Goal: Transaction & Acquisition: Purchase product/service

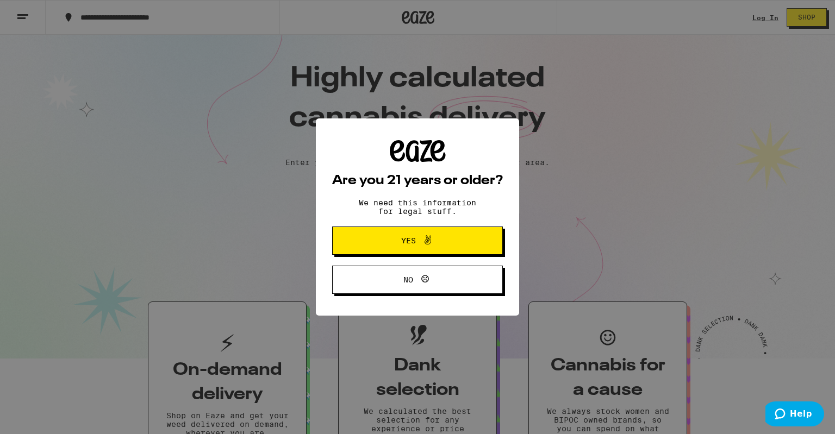
click at [448, 236] on span "Yes" at bounding box center [417, 241] width 83 height 14
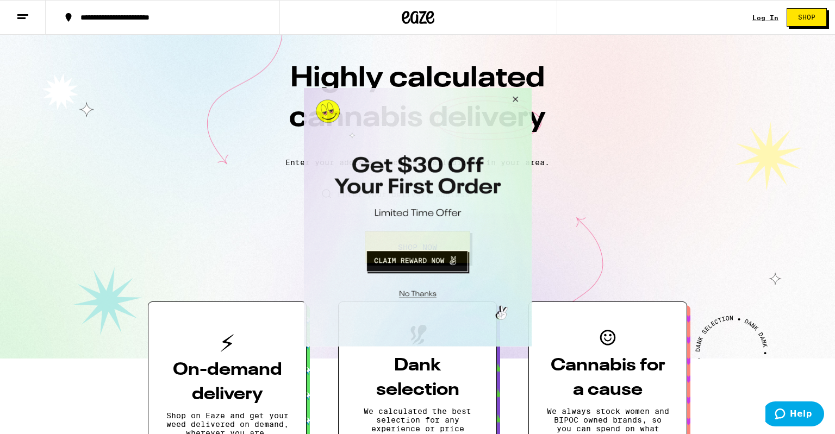
click at [515, 96] on button "Close Modal" at bounding box center [512, 101] width 29 height 26
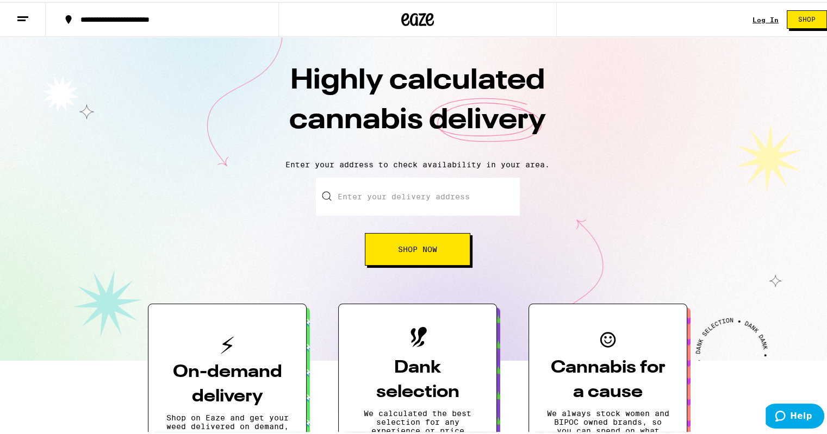
click at [759, 16] on div "Log In" at bounding box center [765, 17] width 26 height 7
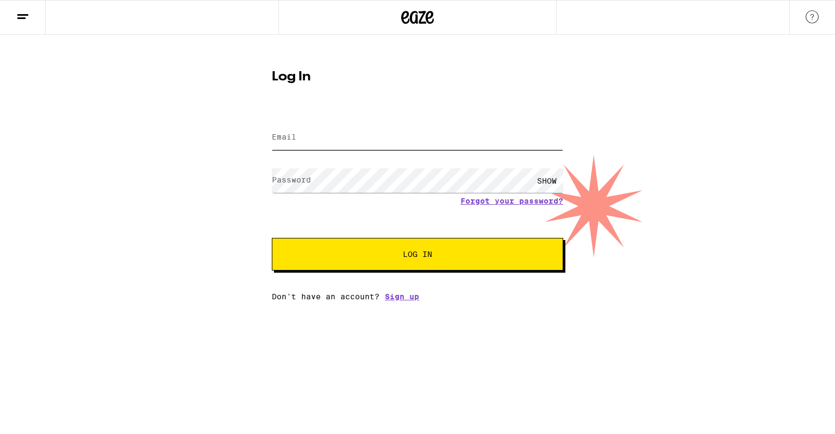
click at [359, 135] on input "Email" at bounding box center [417, 138] width 291 height 24
type input "dwaynemosbey16@gmail.com"
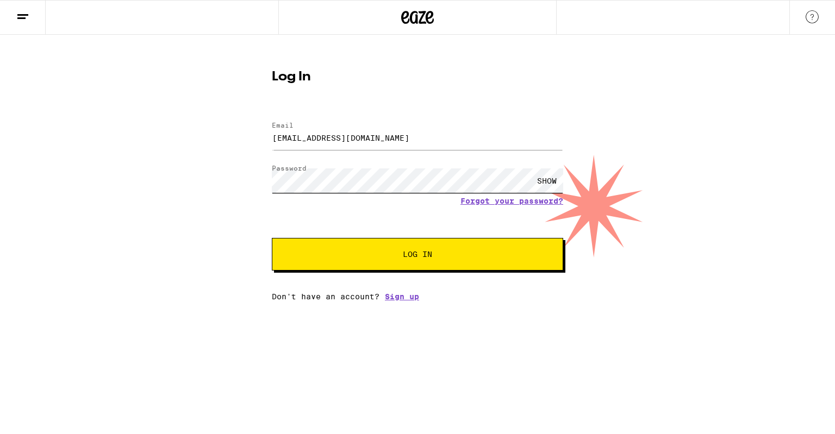
click at [272, 238] on button "Log In" at bounding box center [417, 254] width 291 height 33
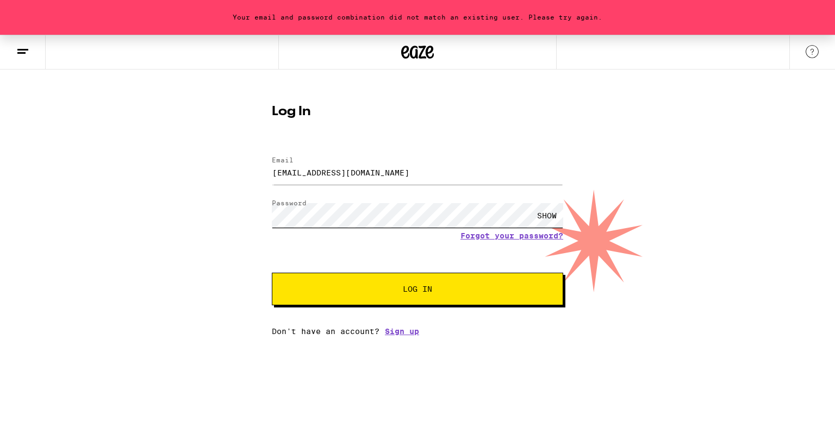
click at [272, 273] on button "Log In" at bounding box center [417, 289] width 291 height 33
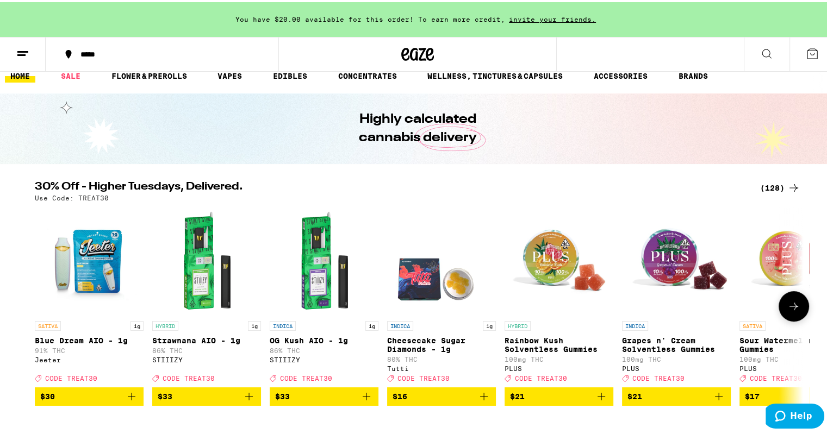
scroll to position [28, 0]
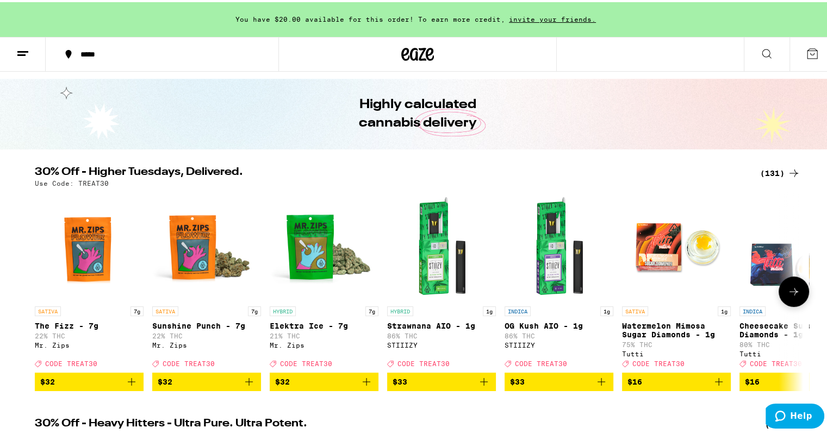
click at [778, 169] on div "(131)" at bounding box center [780, 171] width 40 height 13
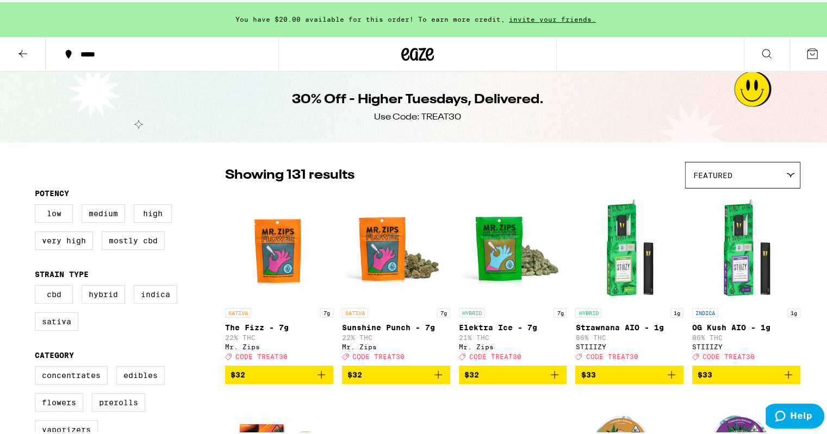
click at [728, 173] on div "Featured" at bounding box center [742, 173] width 114 height 26
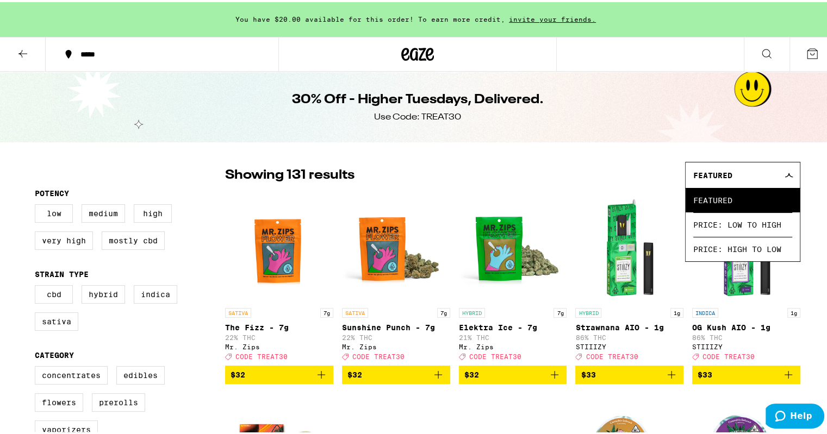
click at [116, 328] on div "CBD Hybrid Indica Sativa" at bounding box center [130, 310] width 190 height 54
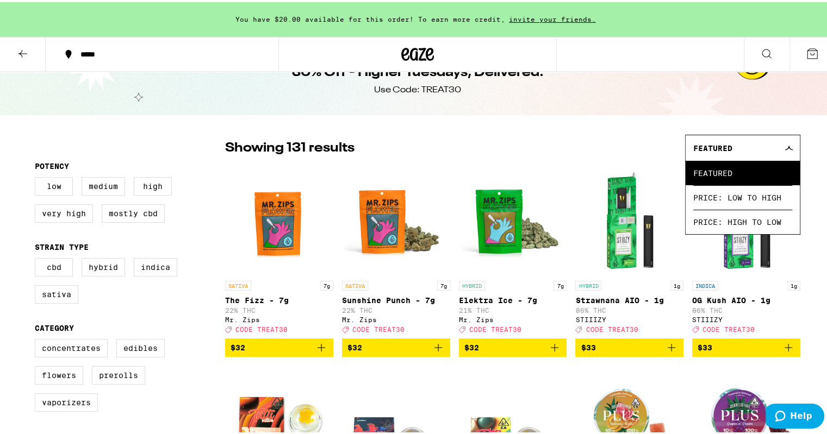
scroll to position [28, 0]
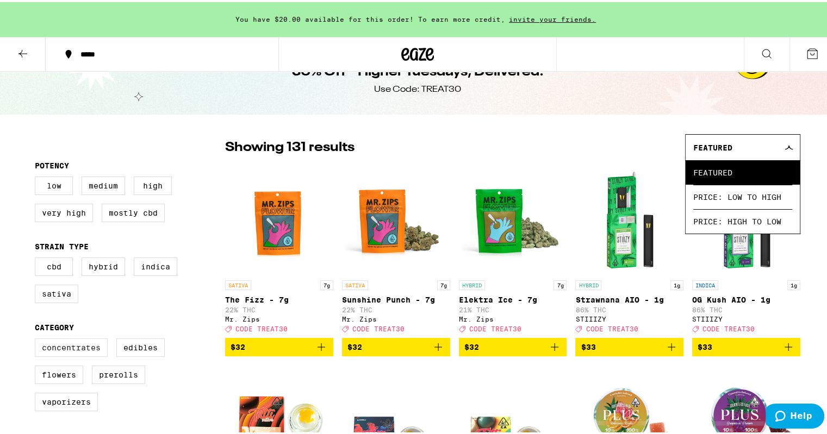
click at [59, 378] on label "Flowers" at bounding box center [59, 373] width 48 height 18
click at [38, 339] on input "Flowers" at bounding box center [37, 338] width 1 height 1
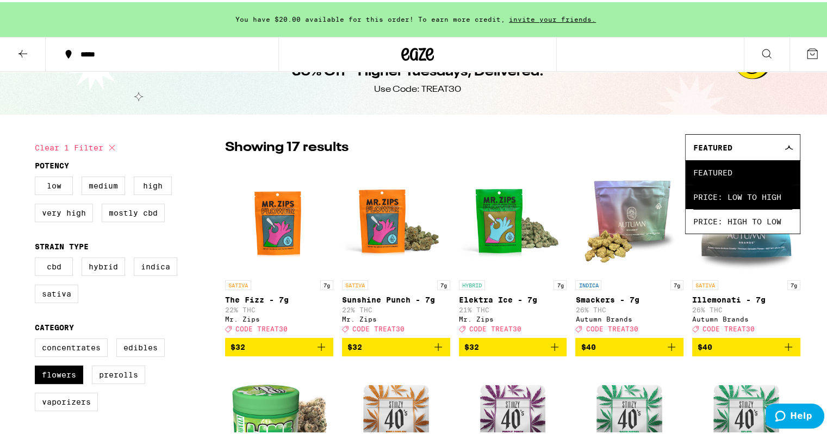
click at [749, 199] on span "Price: Low to High" at bounding box center [742, 195] width 99 height 24
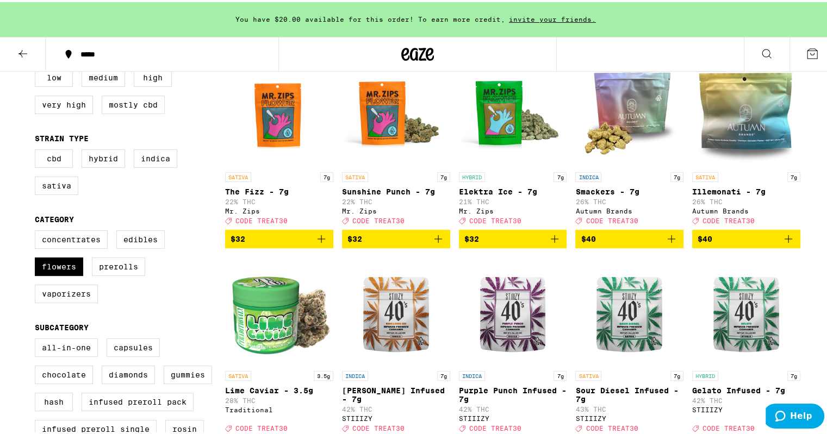
scroll to position [136, 0]
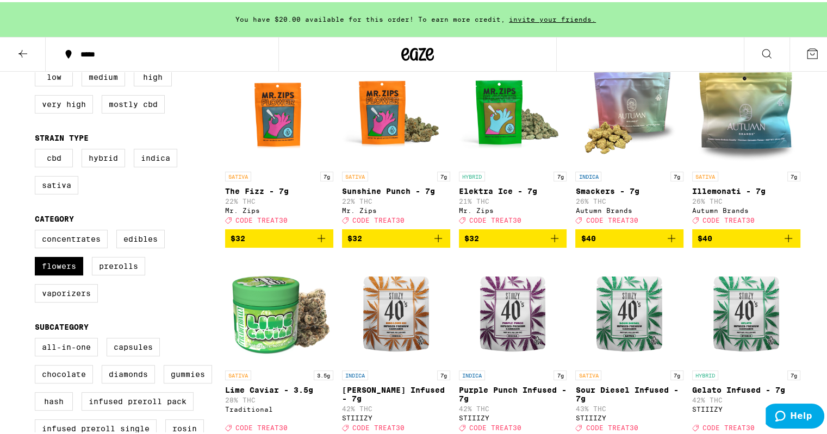
click at [548, 243] on icon "Add to bag" at bounding box center [554, 236] width 13 height 13
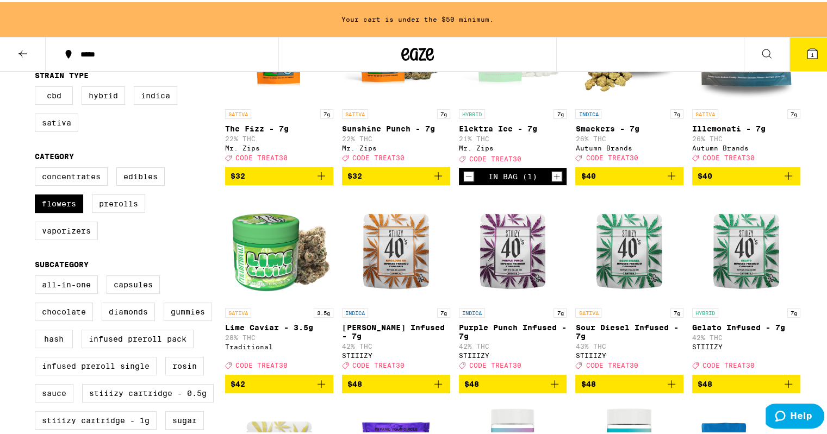
scroll to position [199, 0]
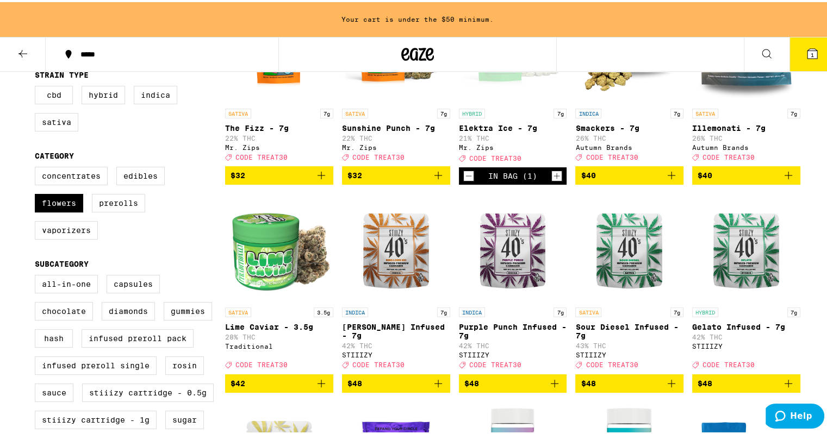
click at [467, 178] on icon "Decrement" at bounding box center [469, 173] width 10 height 13
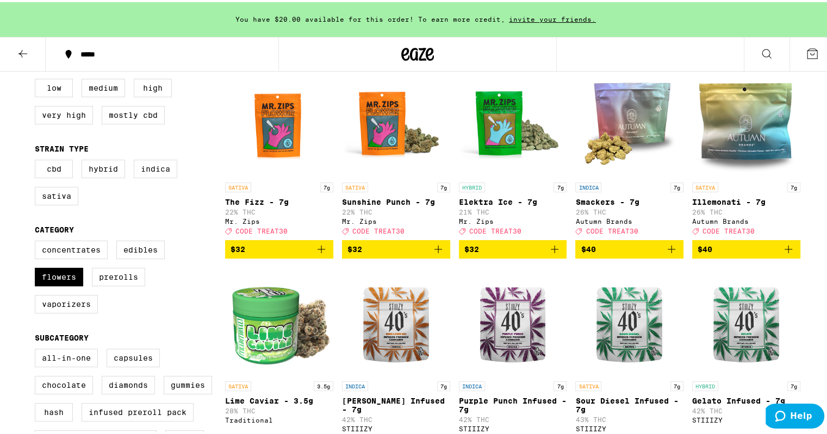
scroll to position [122, 0]
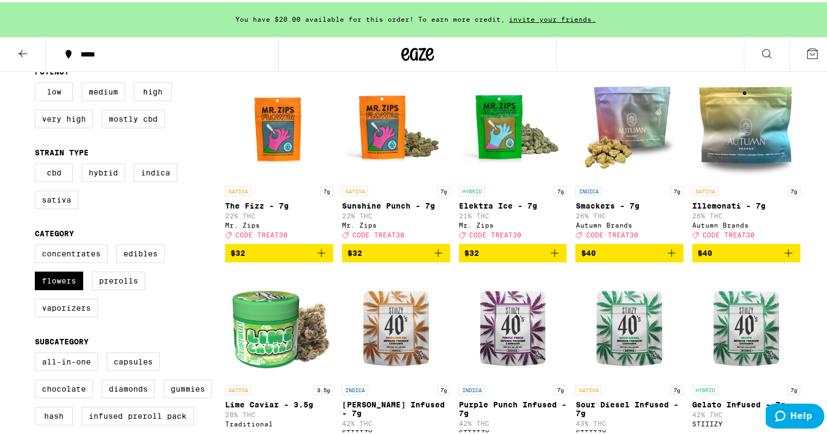
click at [432, 253] on icon "Add to bag" at bounding box center [438, 251] width 13 height 13
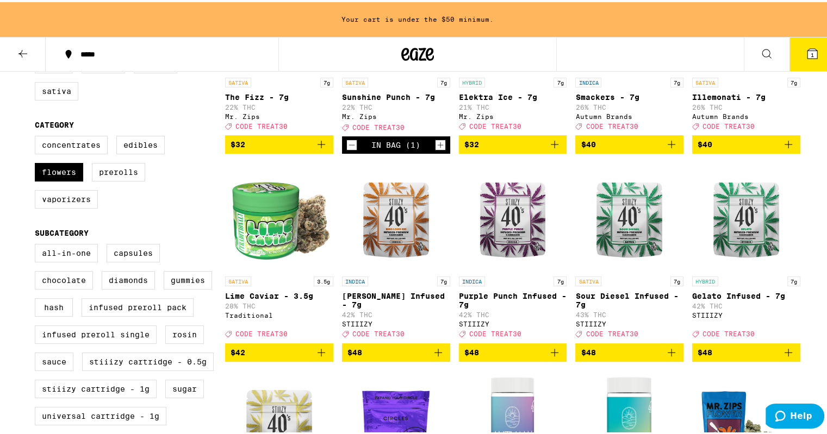
scroll to position [232, 0]
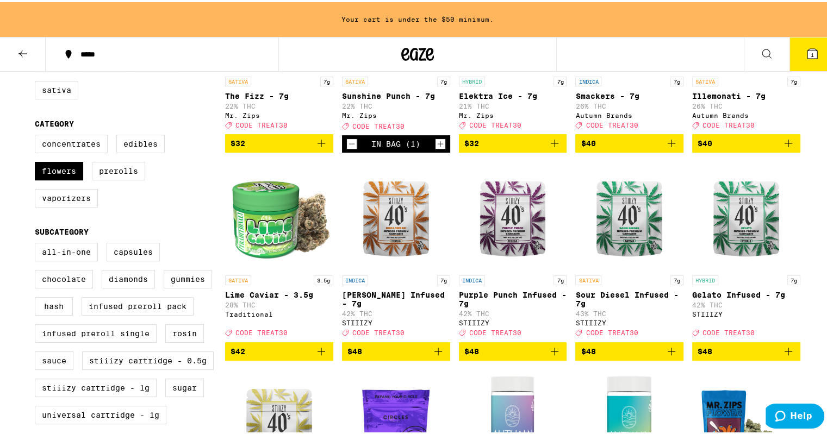
click at [783, 356] on icon "Add to bag" at bounding box center [788, 349] width 13 height 13
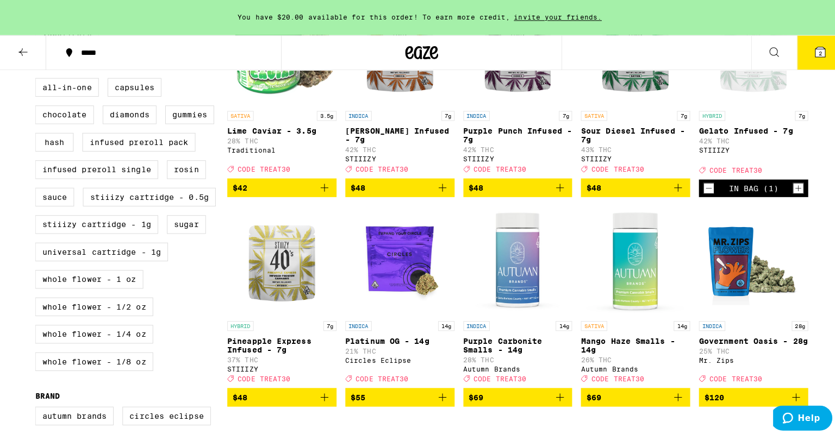
scroll to position [406, 0]
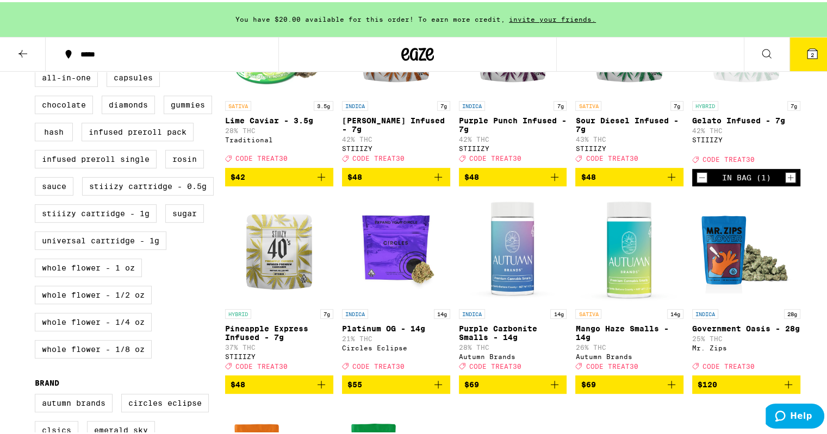
click at [700, 182] on icon "Decrement" at bounding box center [702, 175] width 10 height 13
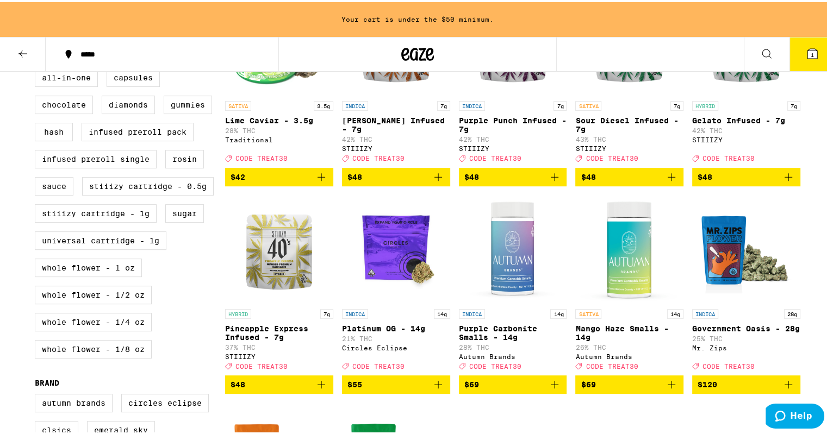
click at [713, 123] on p "Gelato Infused - 7g" at bounding box center [746, 118] width 108 height 9
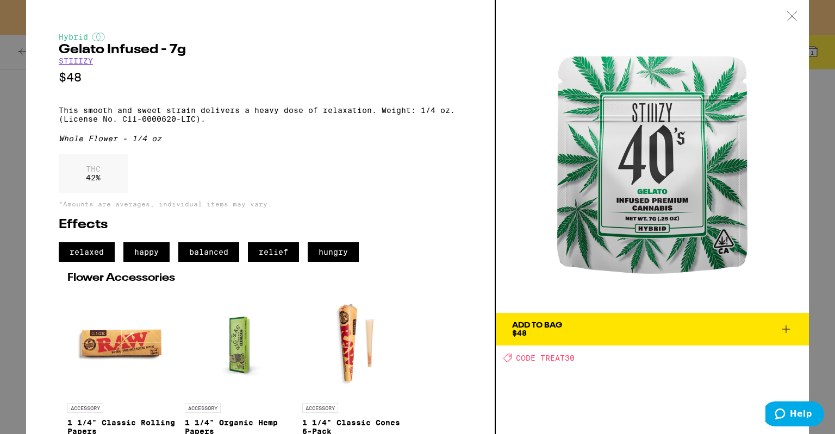
click at [1, 223] on div "Hybrid Gelato Infused - 7g STIIIZY $48 This smooth and sweet strain delivers a …" at bounding box center [417, 217] width 835 height 434
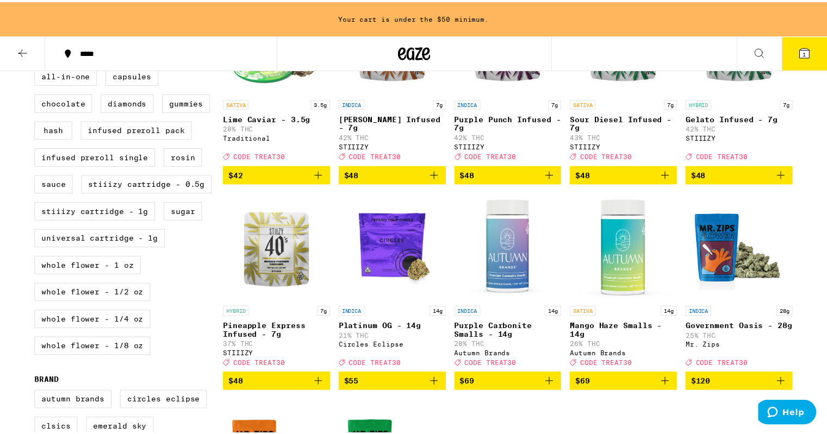
scroll to position [397, 0]
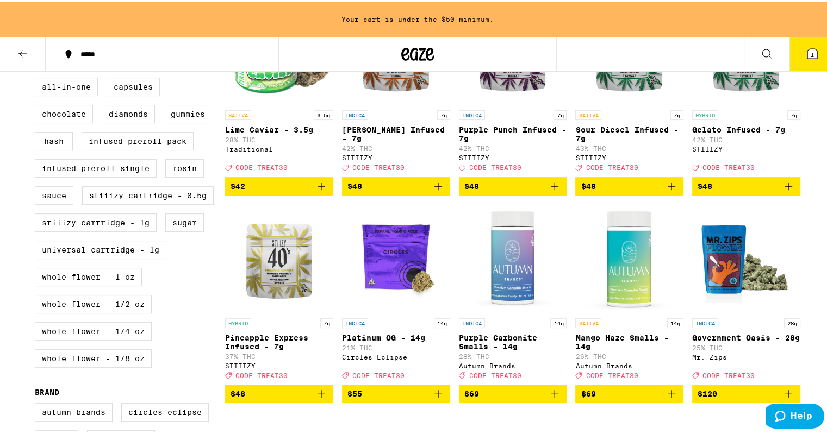
click at [238, 349] on p "Pineapple Express Infused - 7g" at bounding box center [279, 340] width 108 height 17
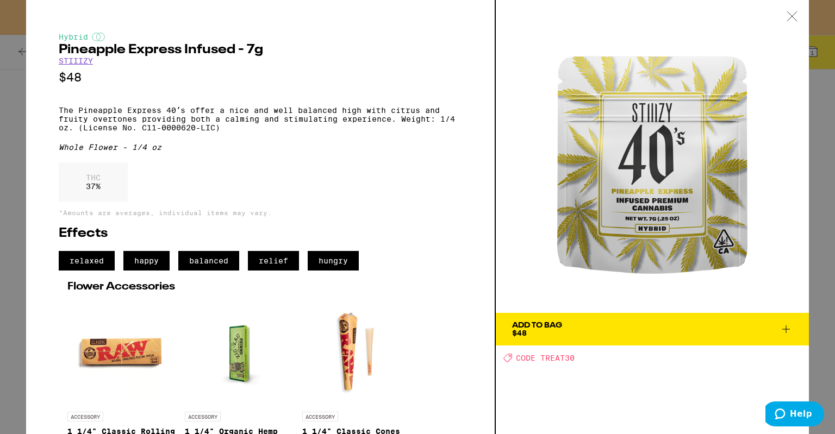
click at [12, 183] on div "Hybrid Pineapple Express Infused - 7g STIIIZY $48 The Pineapple Express 40ʼs of…" at bounding box center [417, 217] width 835 height 434
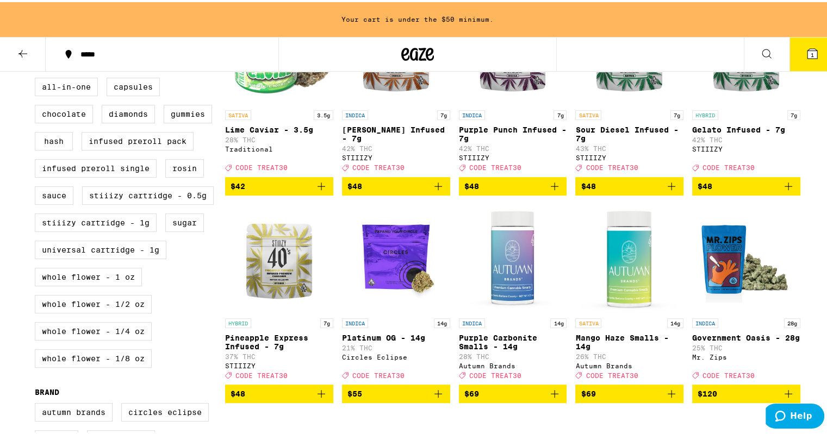
click at [786, 191] on icon "Add to bag" at bounding box center [788, 184] width 13 height 13
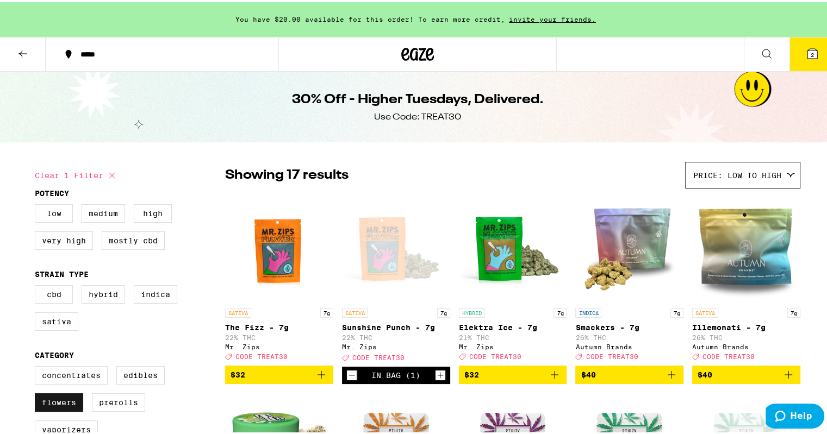
click at [56, 406] on label "Flowers" at bounding box center [59, 400] width 48 height 18
click at [38, 366] on input "Flowers" at bounding box center [37, 366] width 1 height 1
checkbox input "false"
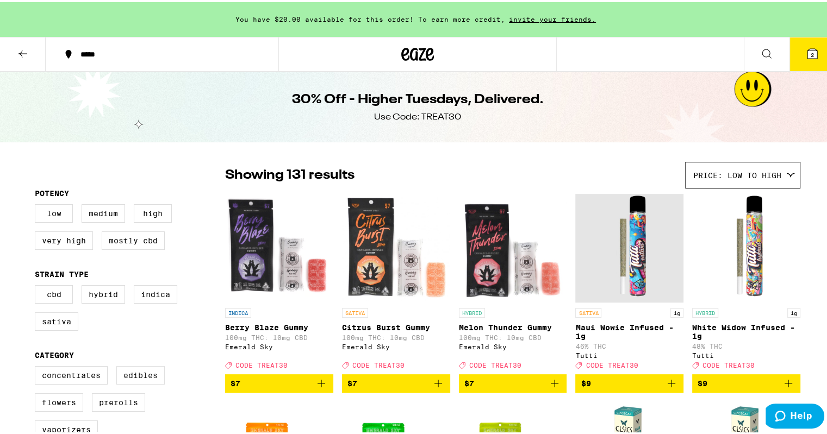
click at [141, 380] on label "Edibles" at bounding box center [140, 373] width 48 height 18
click at [38, 366] on input "Edibles" at bounding box center [37, 366] width 1 height 1
checkbox input "true"
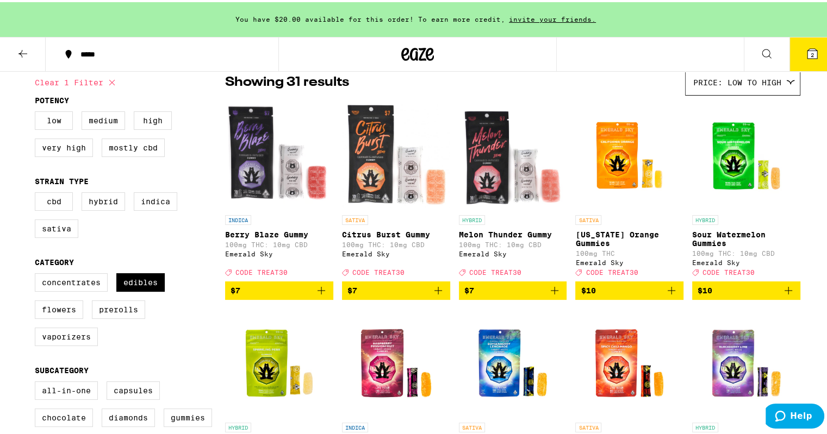
scroll to position [59, 0]
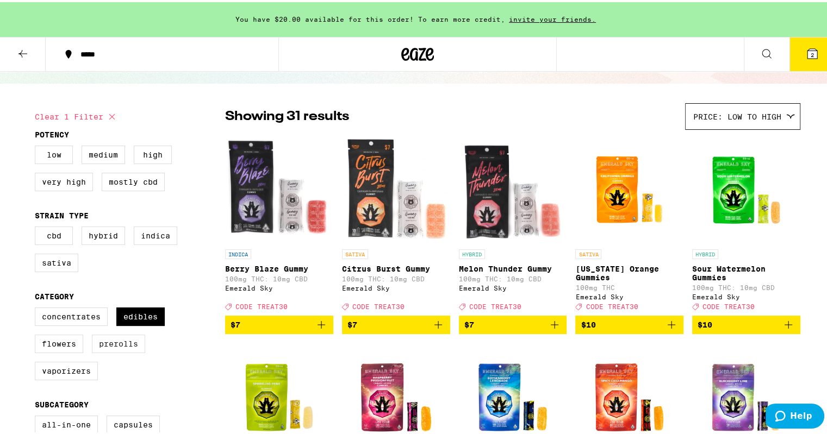
click at [119, 345] on label "Prerolls" at bounding box center [118, 342] width 53 height 18
click at [38, 308] on input "Prerolls" at bounding box center [37, 307] width 1 height 1
checkbox input "true"
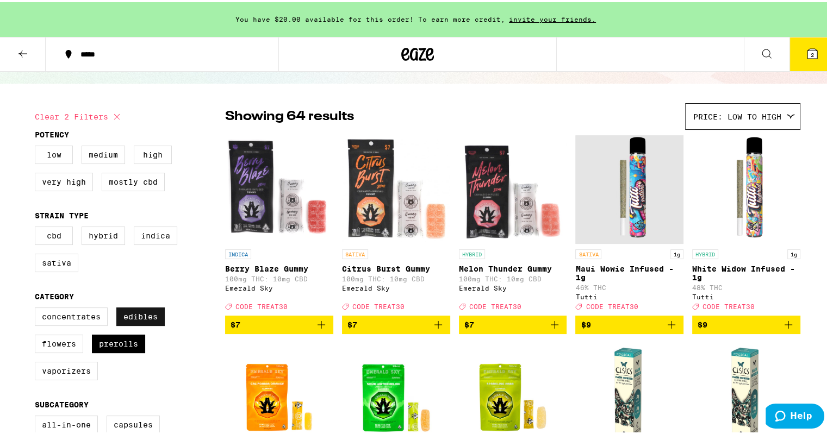
click at [158, 314] on label "Edibles" at bounding box center [140, 314] width 48 height 18
click at [38, 308] on input "Edibles" at bounding box center [37, 307] width 1 height 1
checkbox input "false"
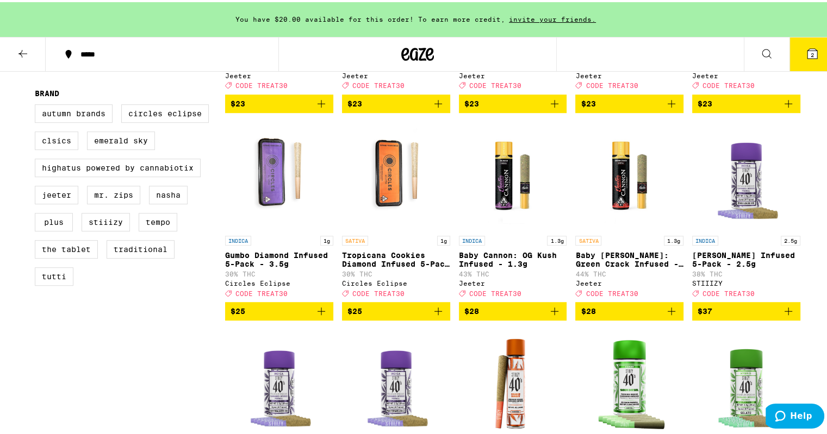
scroll to position [695, 0]
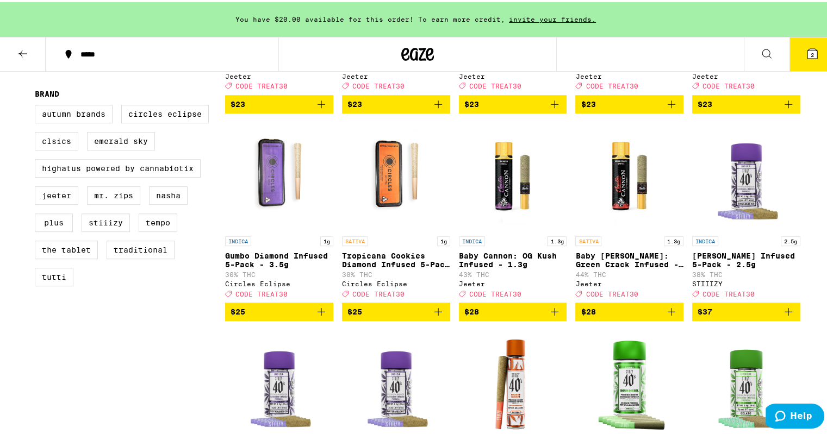
click at [394, 266] on div "SATIVA 1g Tropicana Cookies Diamond Infused 5-Pack - 3.5g 30% THC Circles Eclip…" at bounding box center [396, 264] width 108 height 61
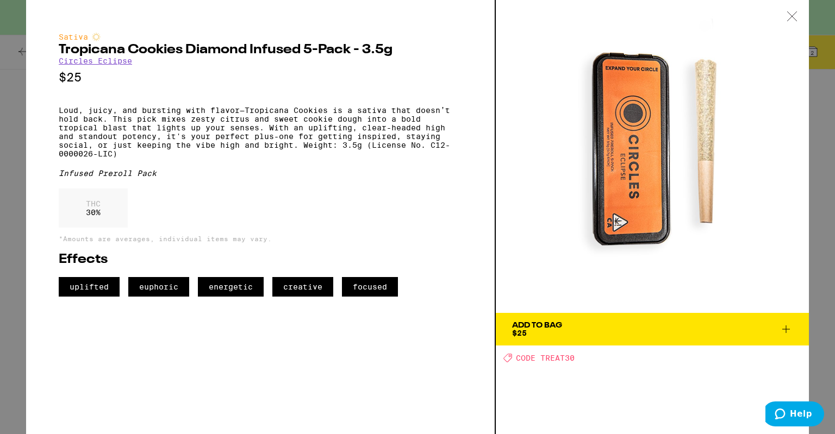
click at [782, 323] on icon at bounding box center [785, 329] width 13 height 13
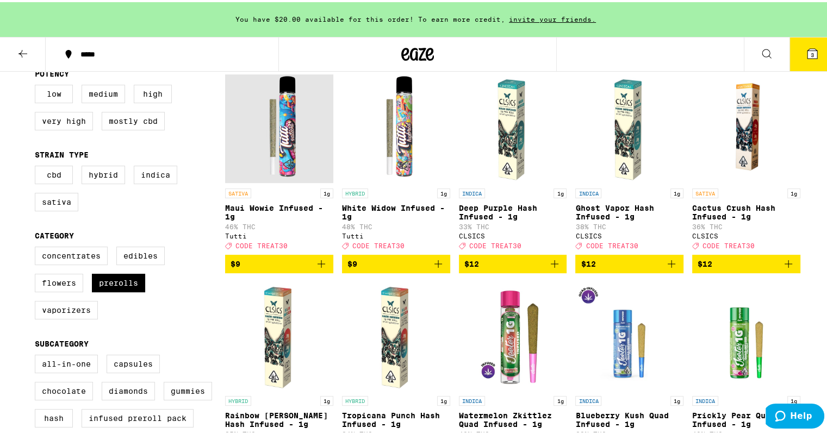
scroll to position [82, 0]
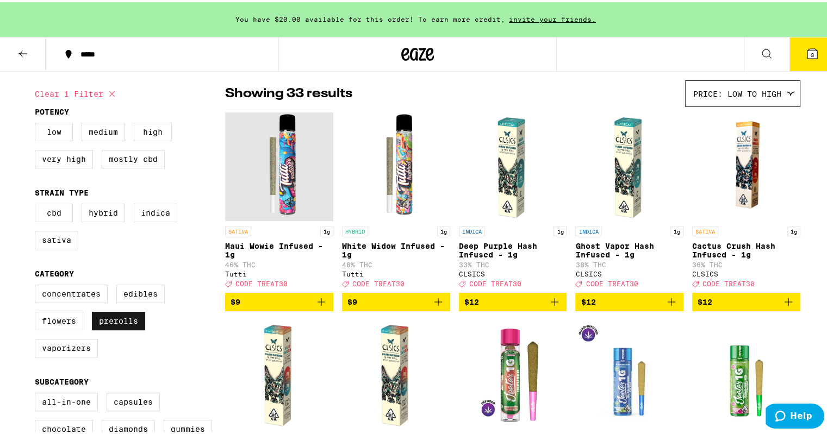
click at [111, 328] on label "Prerolls" at bounding box center [118, 319] width 53 height 18
click at [38, 285] on input "Prerolls" at bounding box center [37, 284] width 1 height 1
checkbox input "false"
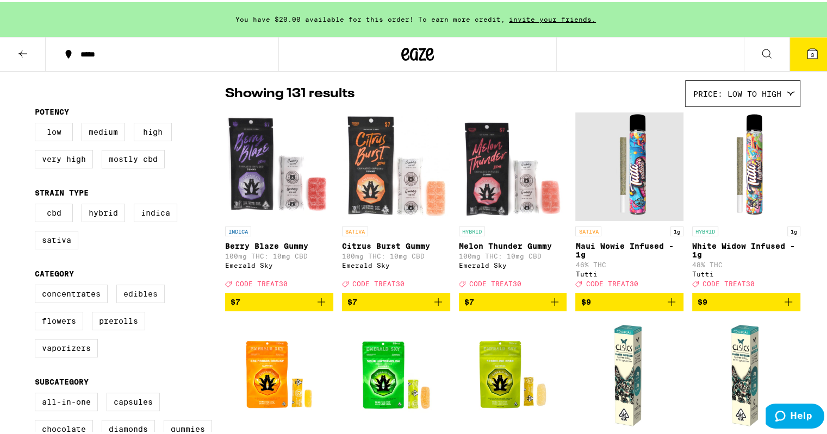
click at [135, 293] on label "Edibles" at bounding box center [140, 292] width 48 height 18
click at [38, 285] on input "Edibles" at bounding box center [37, 284] width 1 height 1
checkbox input "true"
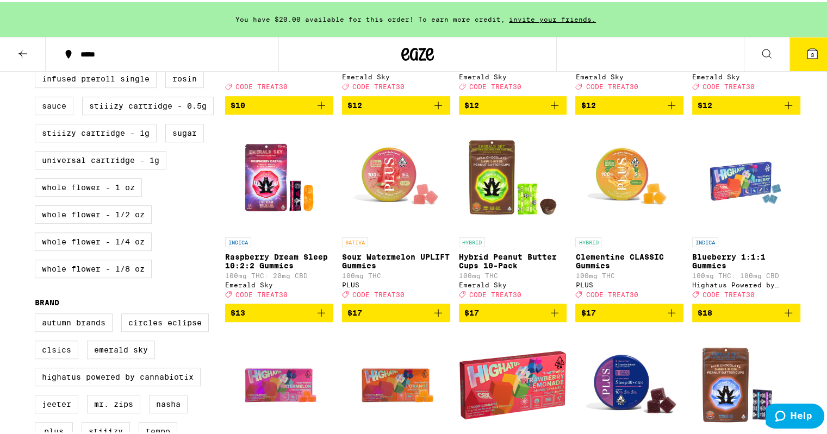
scroll to position [485, 0]
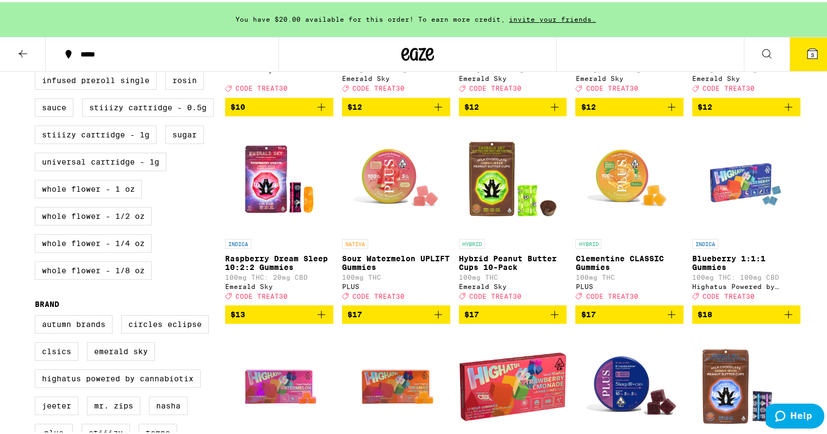
click at [407, 203] on img "Open page for Sour Watermelon UPLIFT Gummies from PLUS" at bounding box center [396, 177] width 108 height 109
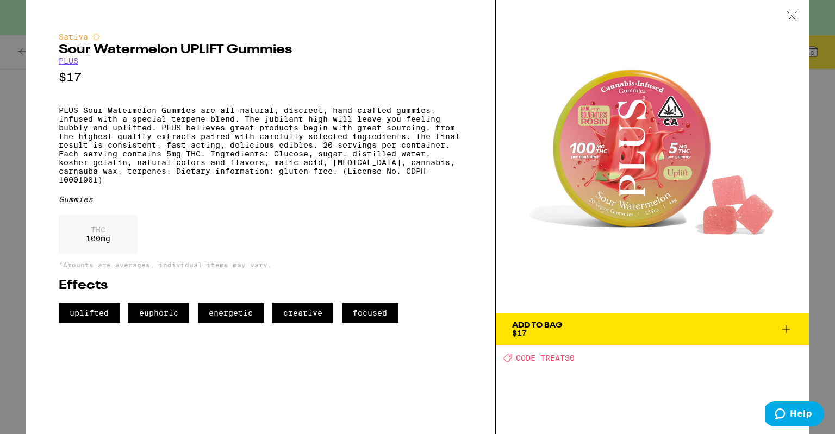
click at [789, 328] on icon at bounding box center [785, 329] width 13 height 13
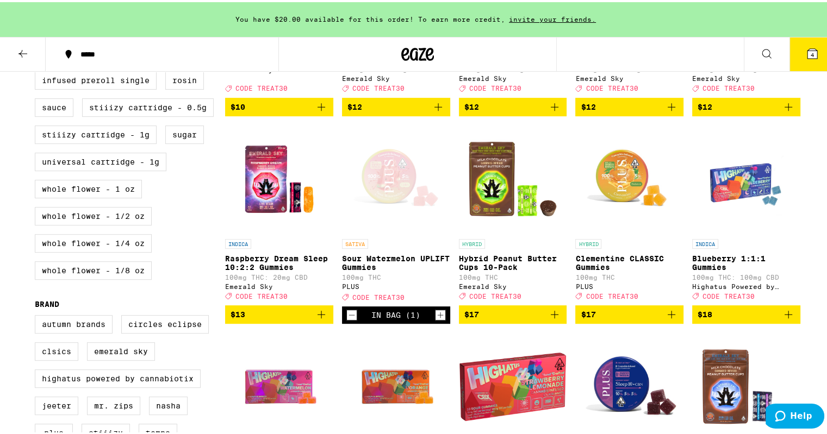
click at [807, 51] on icon at bounding box center [812, 52] width 10 height 10
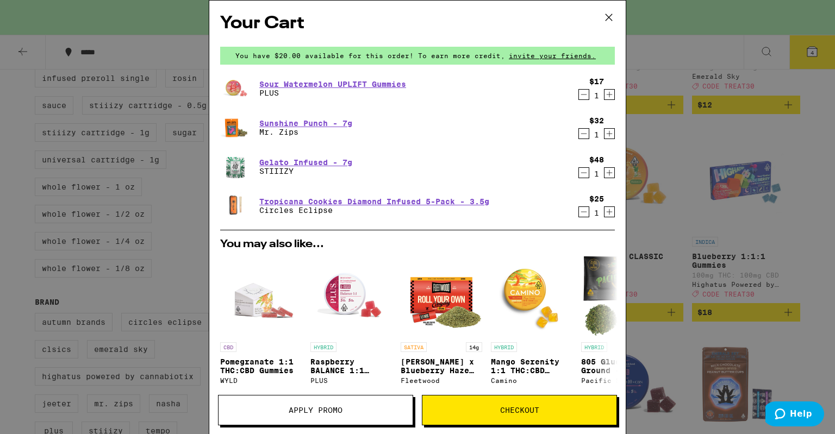
click at [607, 13] on icon at bounding box center [609, 17] width 16 height 16
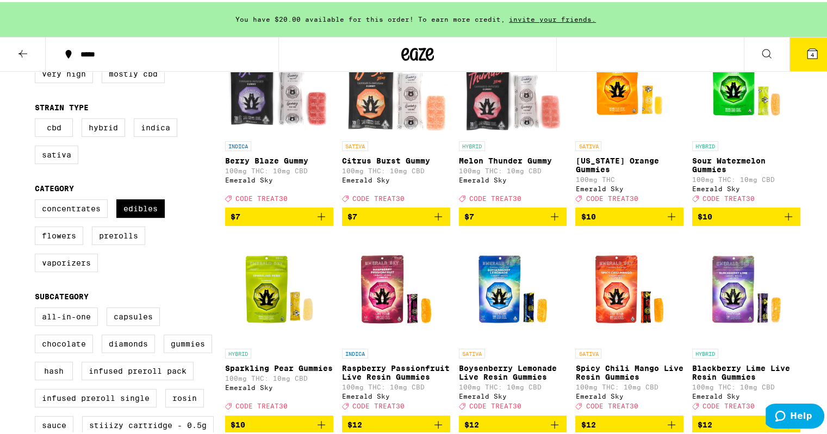
scroll to position [163, 0]
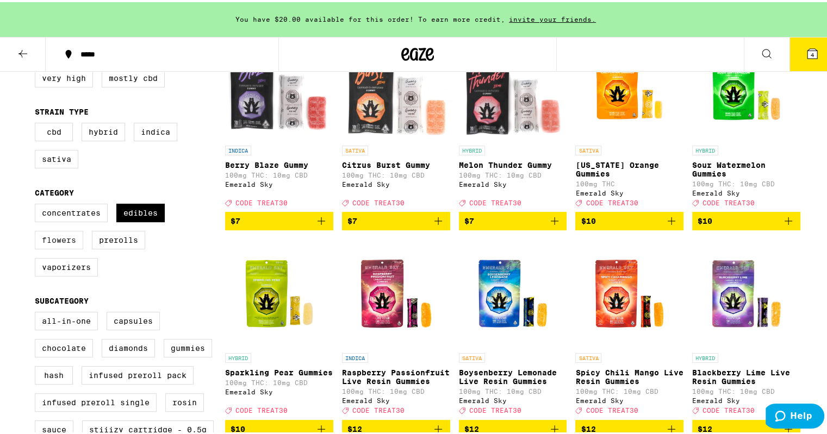
click at [54, 239] on label "Flowers" at bounding box center [59, 238] width 48 height 18
click at [38, 204] on input "Flowers" at bounding box center [37, 203] width 1 height 1
checkbox input "true"
click at [148, 211] on label "Edibles" at bounding box center [140, 211] width 48 height 18
click at [38, 204] on input "Edibles" at bounding box center [37, 203] width 1 height 1
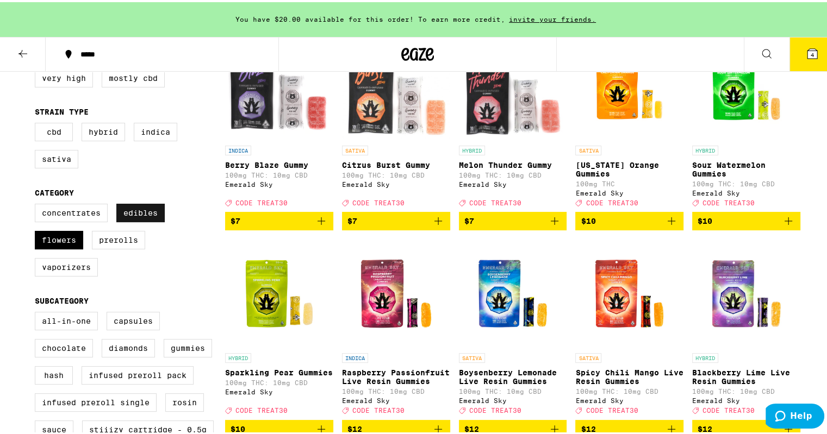
checkbox input "false"
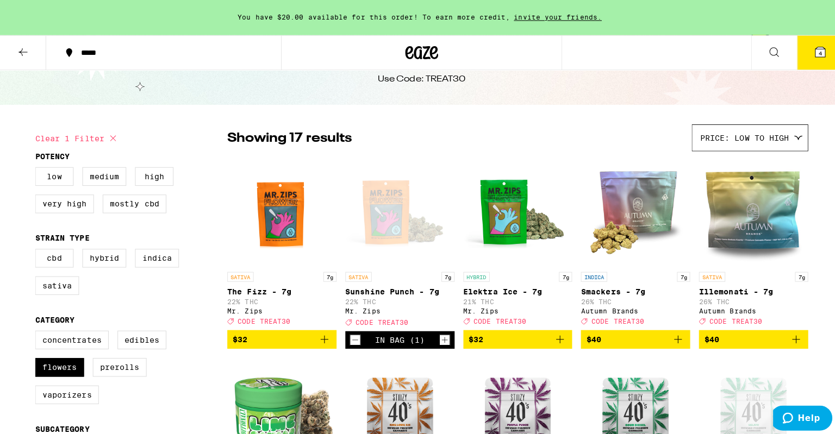
scroll to position [39, 0]
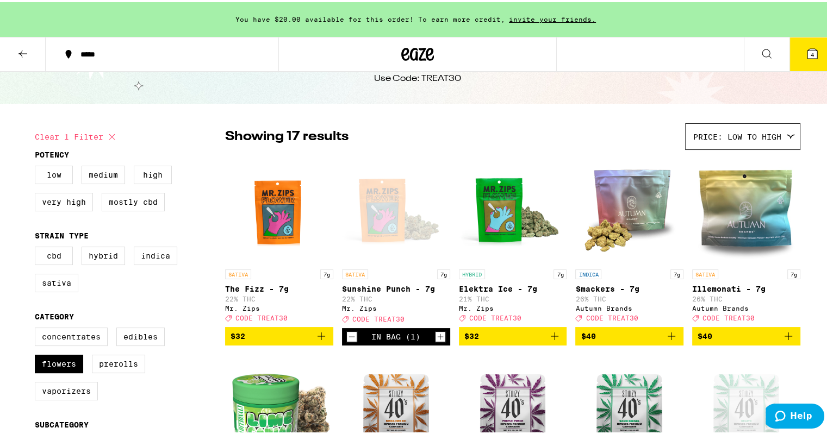
click at [808, 49] on icon at bounding box center [812, 52] width 10 height 10
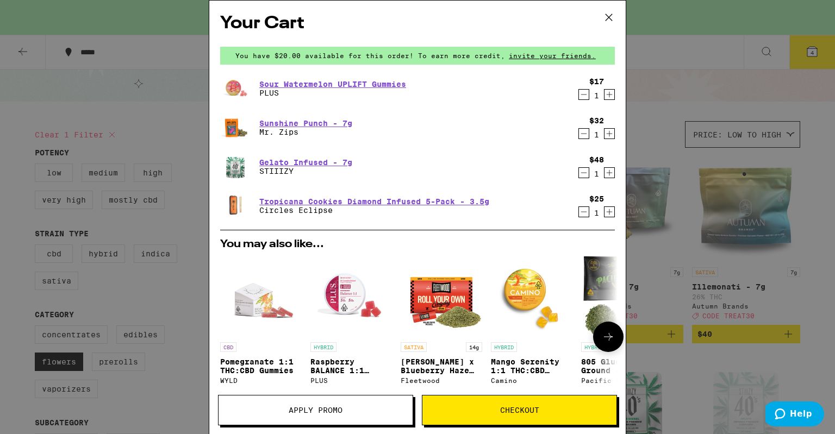
scroll to position [198, 0]
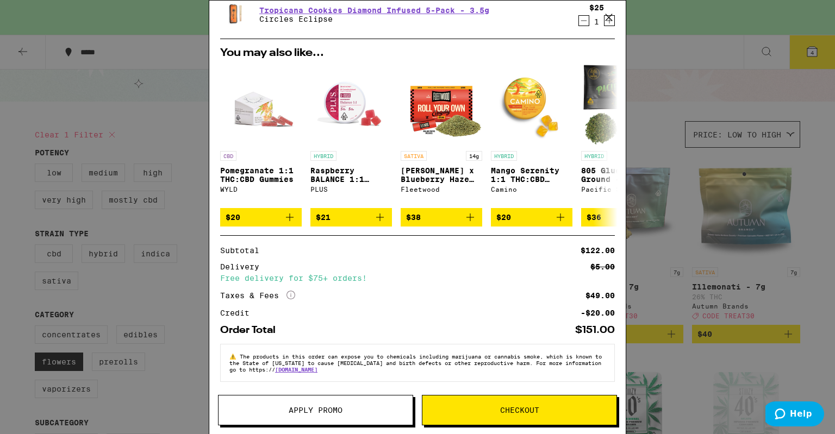
click at [309, 404] on button "Apply Promo" at bounding box center [315, 410] width 195 height 30
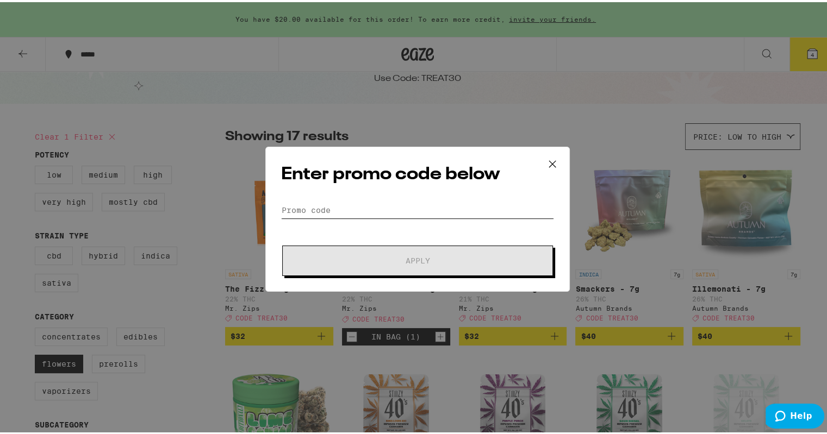
click at [355, 211] on input "Promo Code" at bounding box center [417, 208] width 273 height 16
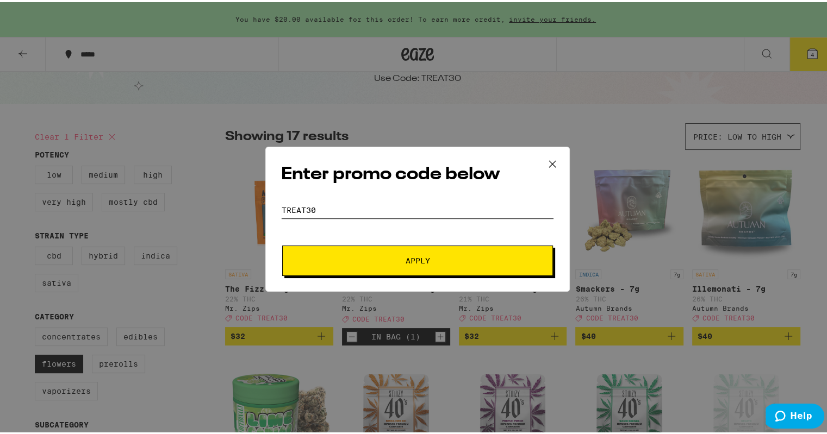
type input "TREAT30"
click at [282, 244] on button "Apply" at bounding box center [417, 259] width 271 height 30
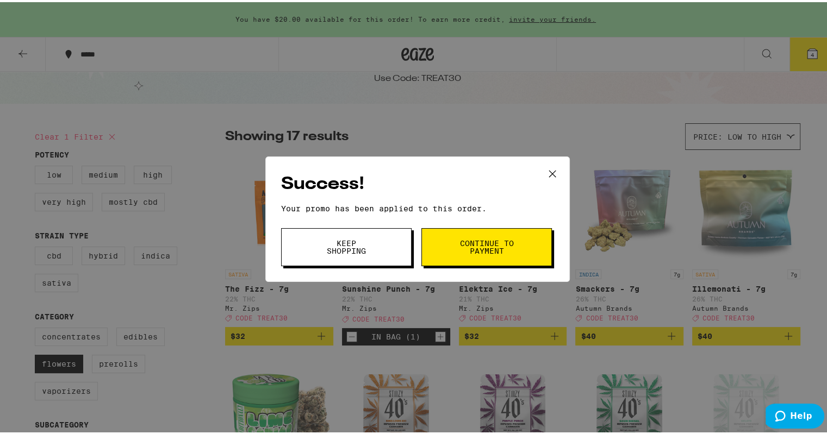
click at [370, 239] on button "Keep Shopping" at bounding box center [346, 245] width 130 height 38
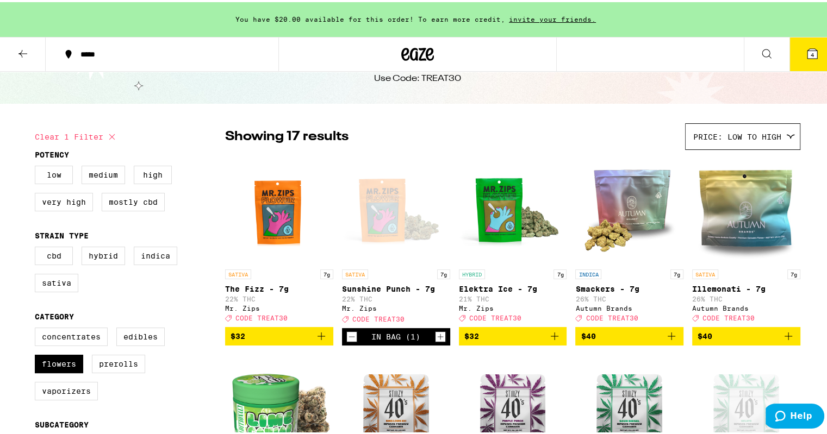
click at [810, 52] on span "4" at bounding box center [811, 52] width 3 height 7
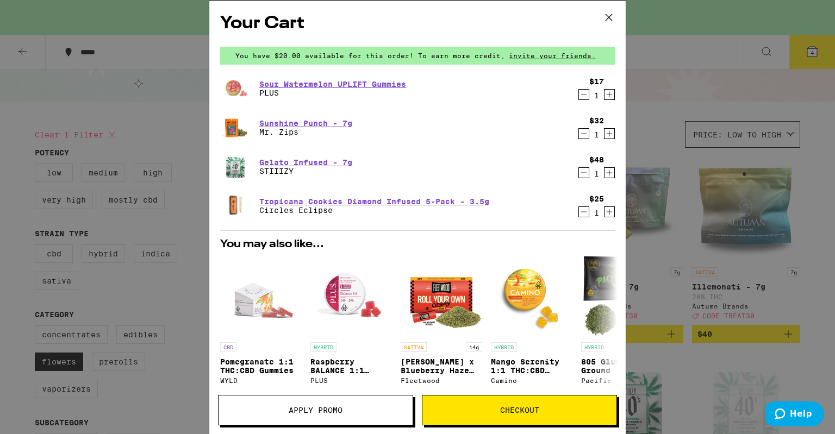
click at [579, 171] on icon "Decrement" at bounding box center [584, 172] width 10 height 13
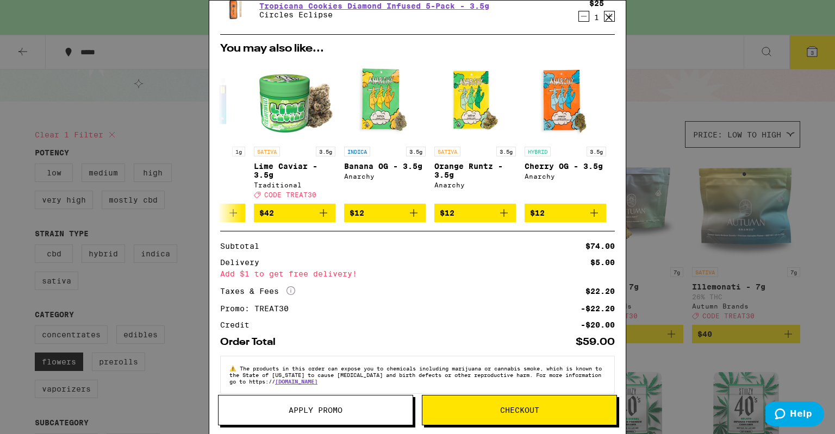
scroll to position [148, 0]
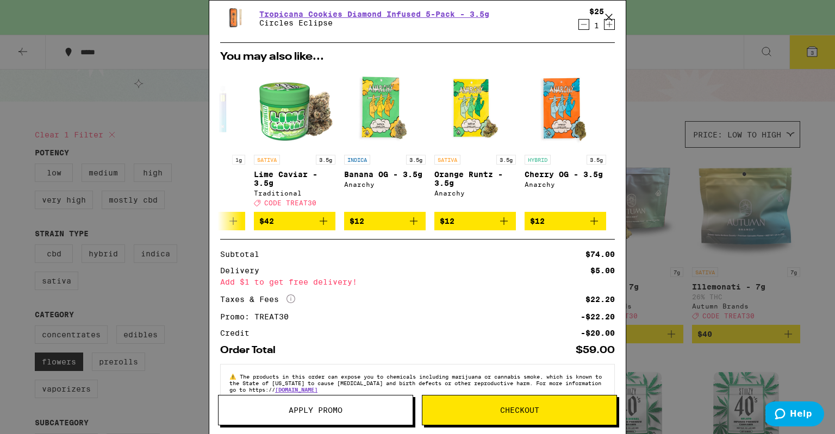
click at [484, 410] on span "Checkout" at bounding box center [519, 411] width 194 height 8
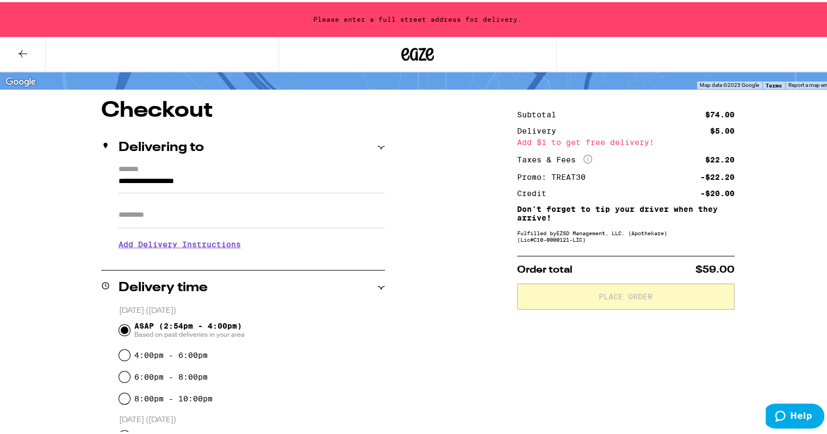
scroll to position [86, 0]
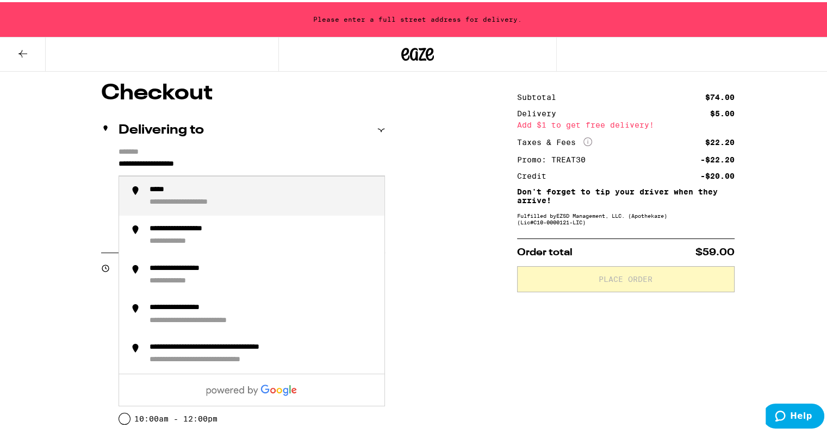
drag, startPoint x: 214, startPoint y: 163, endPoint x: 68, endPoint y: 155, distance: 145.3
click at [68, 155] on div "**********" at bounding box center [417, 405] width 783 height 651
click at [191, 198] on div "**********" at bounding box center [205, 201] width 113 height 10
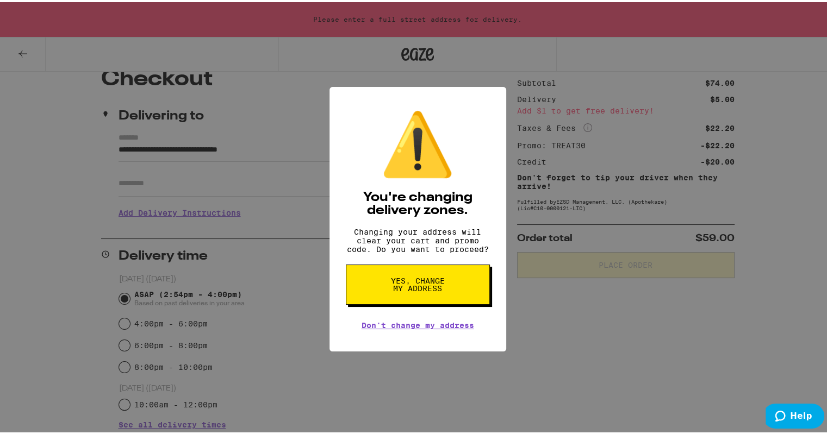
scroll to position [115, 0]
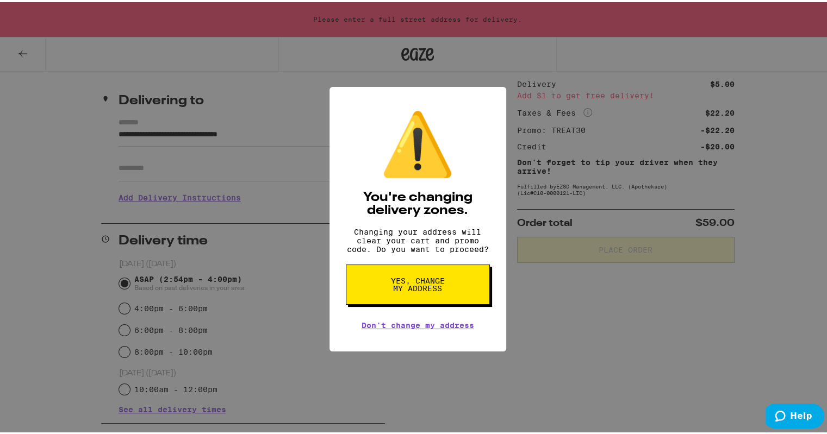
click at [384, 286] on button "Yes, change my address" at bounding box center [418, 283] width 144 height 40
type input "**********"
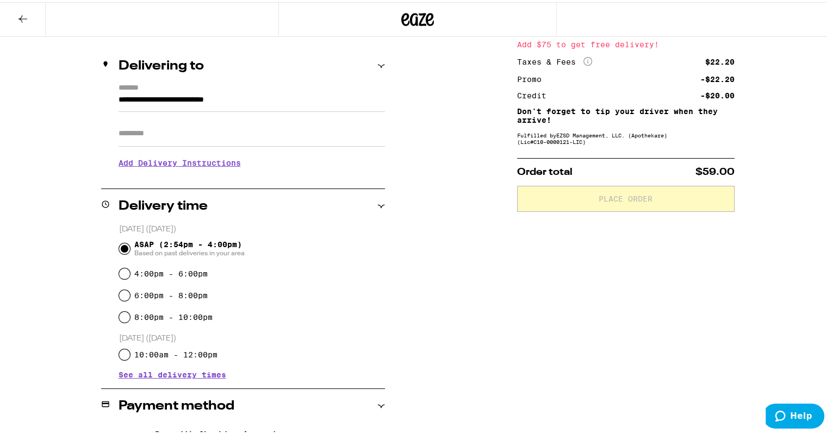
scroll to position [80, 0]
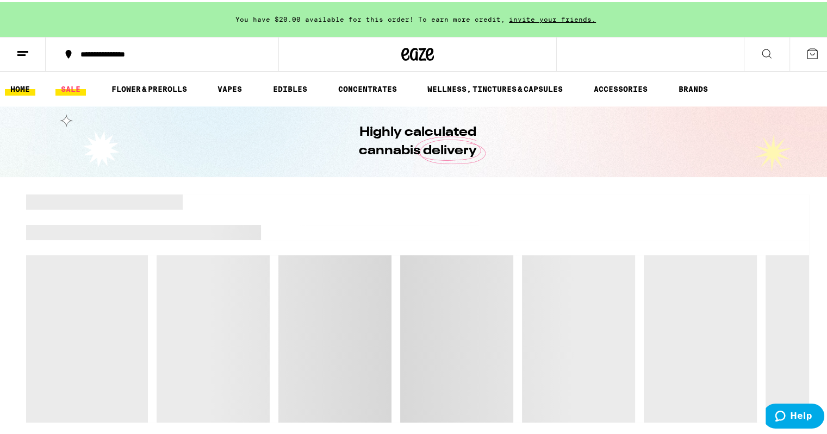
click at [70, 85] on link "SALE" at bounding box center [70, 86] width 30 height 13
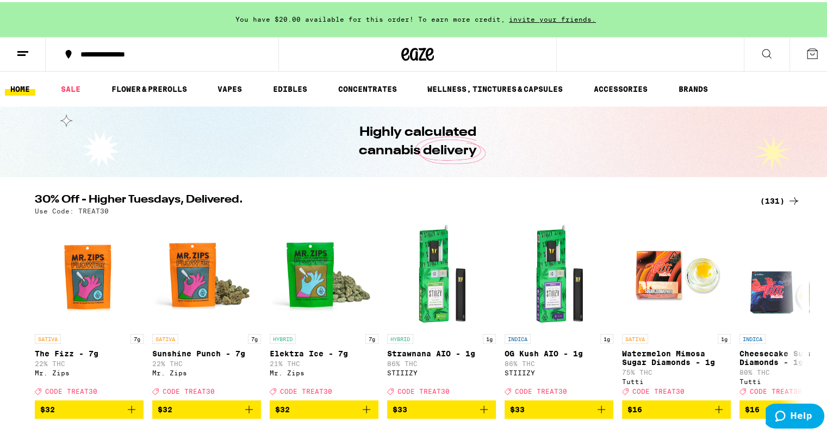
scroll to position [180, 0]
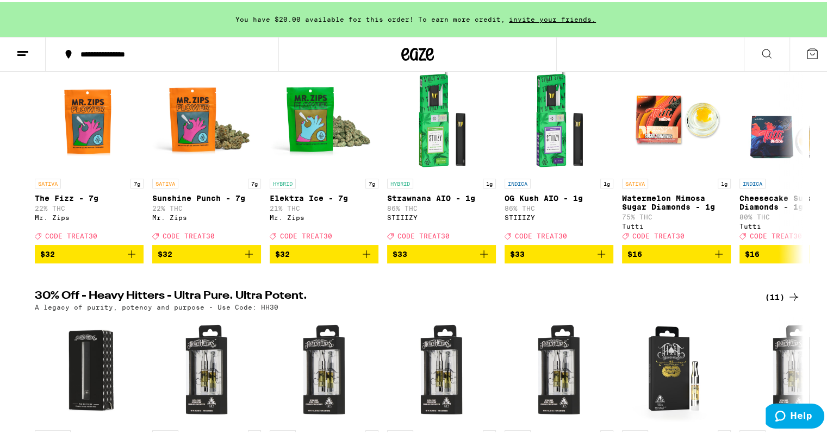
scroll to position [171, 0]
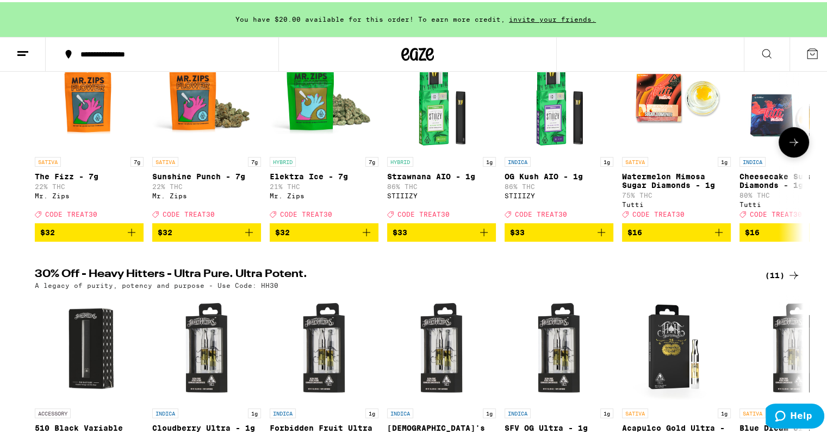
click at [246, 237] on icon "Add to bag" at bounding box center [248, 230] width 13 height 13
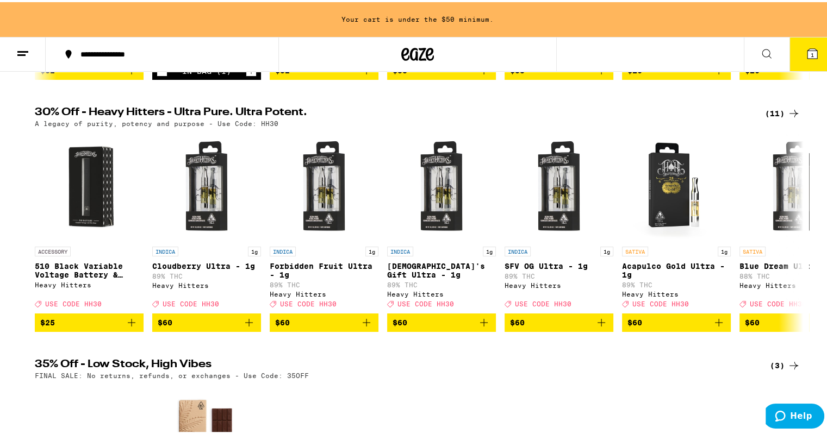
scroll to position [0, 0]
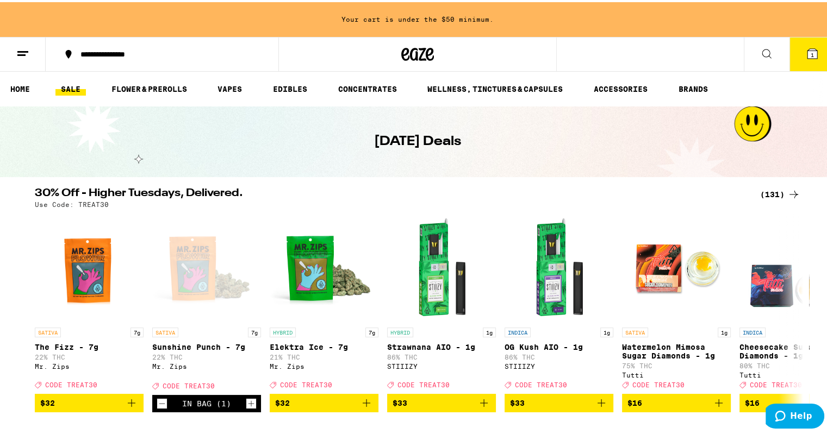
click at [788, 186] on icon at bounding box center [793, 192] width 13 height 13
click at [775, 196] on div "(131)" at bounding box center [780, 192] width 40 height 13
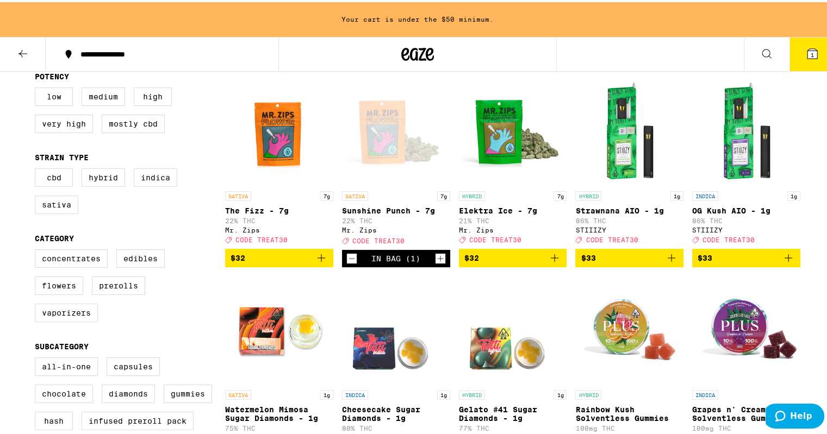
scroll to position [163, 0]
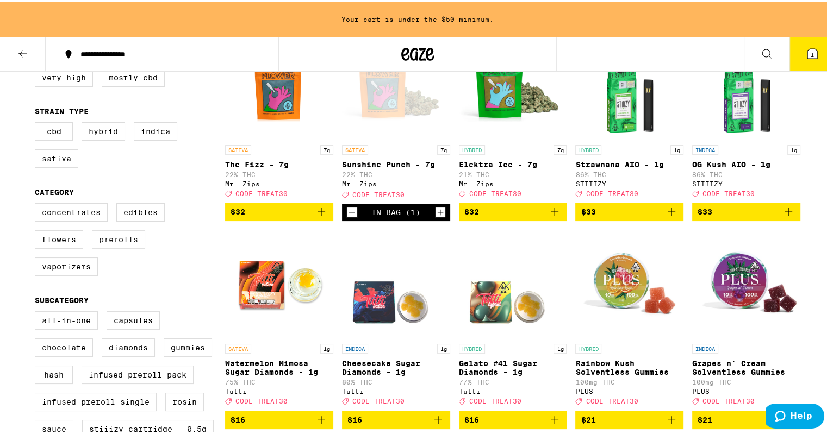
click at [108, 247] on label "Prerolls" at bounding box center [118, 237] width 53 height 18
click at [38, 203] on input "Prerolls" at bounding box center [37, 203] width 1 height 1
checkbox input "true"
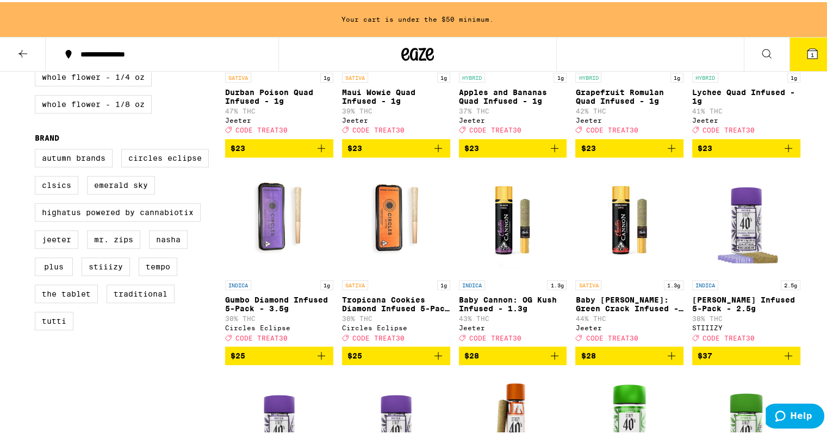
scroll to position [652, 0]
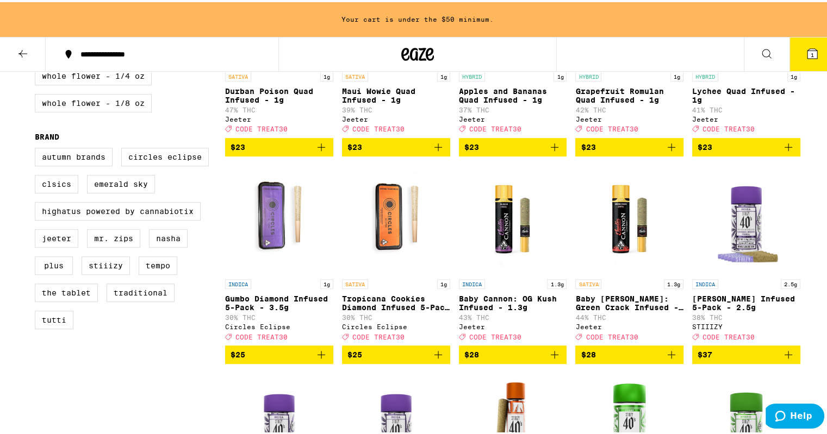
click at [435, 359] on icon "Add to bag" at bounding box center [438, 352] width 13 height 13
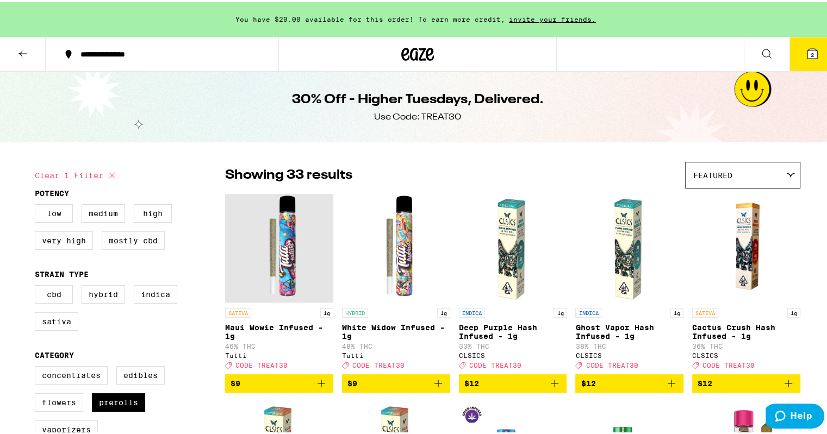
scroll to position [113, 0]
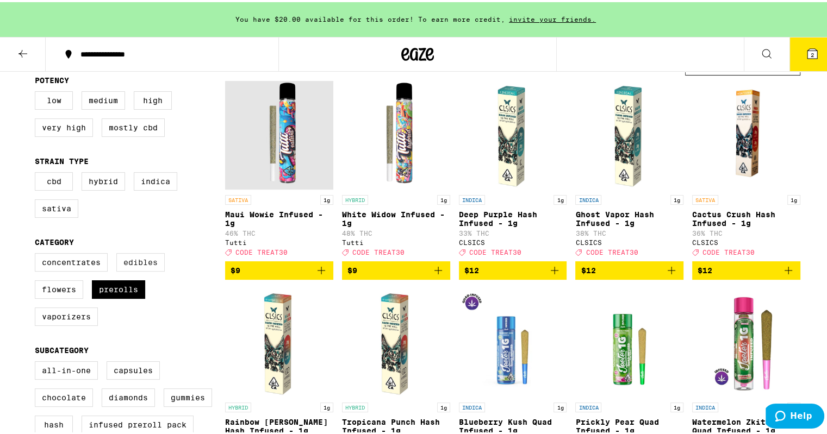
click at [138, 265] on label "Edibles" at bounding box center [140, 260] width 48 height 18
click at [38, 253] on input "Edibles" at bounding box center [37, 253] width 1 height 1
checkbox input "true"
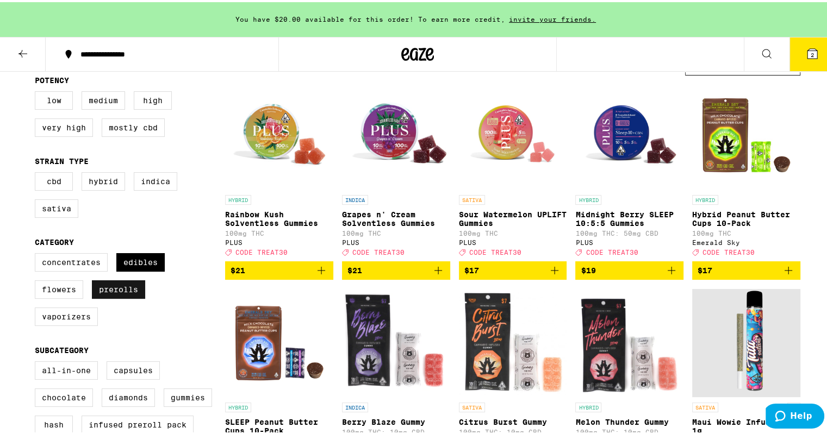
click at [117, 293] on label "Prerolls" at bounding box center [118, 287] width 53 height 18
click at [38, 253] on input "Prerolls" at bounding box center [37, 253] width 1 height 1
checkbox input "false"
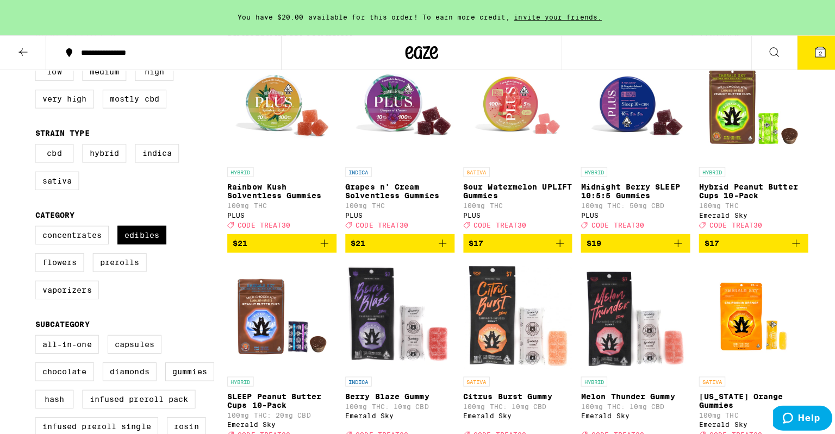
scroll to position [146, 0]
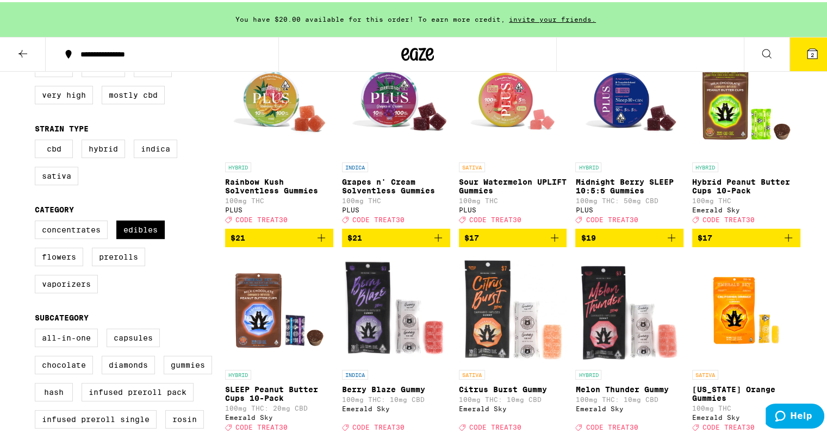
click at [549, 241] on icon "Add to bag" at bounding box center [554, 235] width 13 height 13
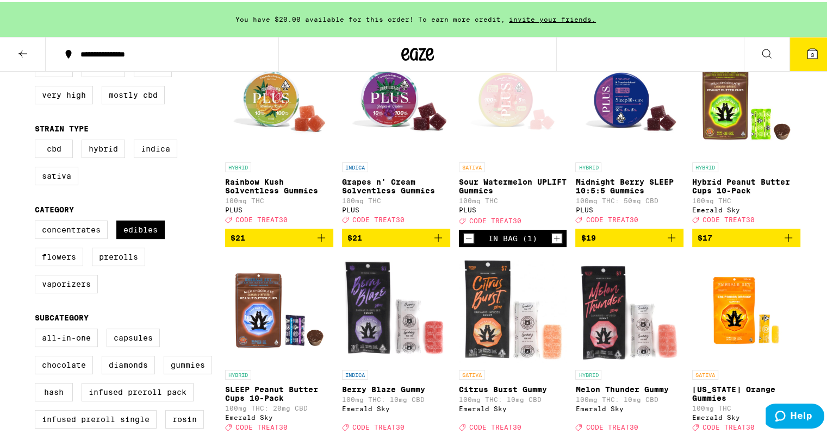
click at [807, 52] on icon at bounding box center [812, 52] width 10 height 10
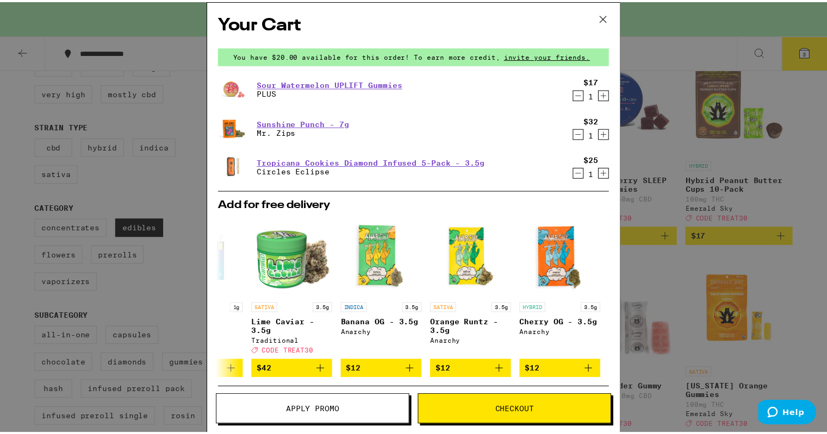
scroll to position [159, 0]
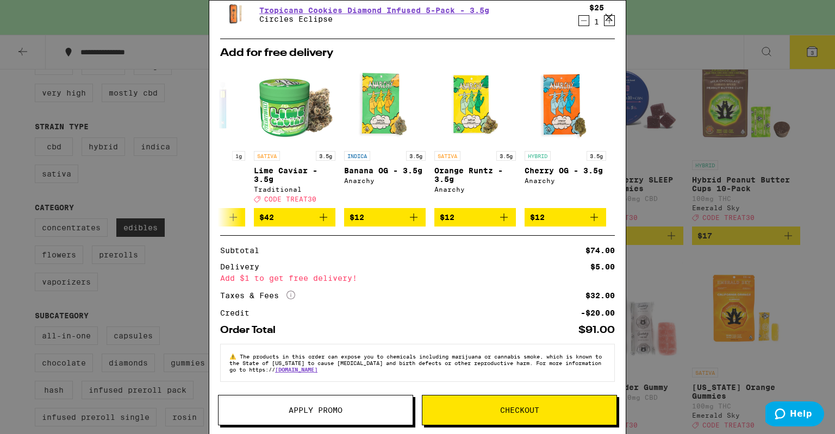
click at [316, 417] on button "Apply Promo" at bounding box center [315, 410] width 195 height 30
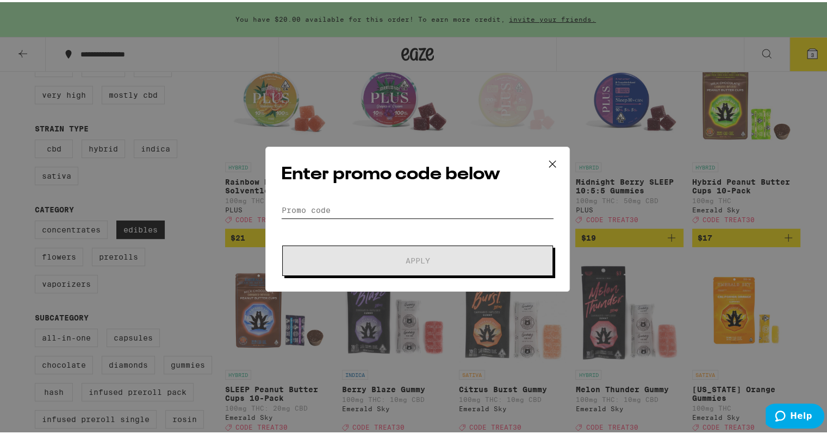
click at [370, 215] on input "Promo Code" at bounding box center [417, 208] width 273 height 16
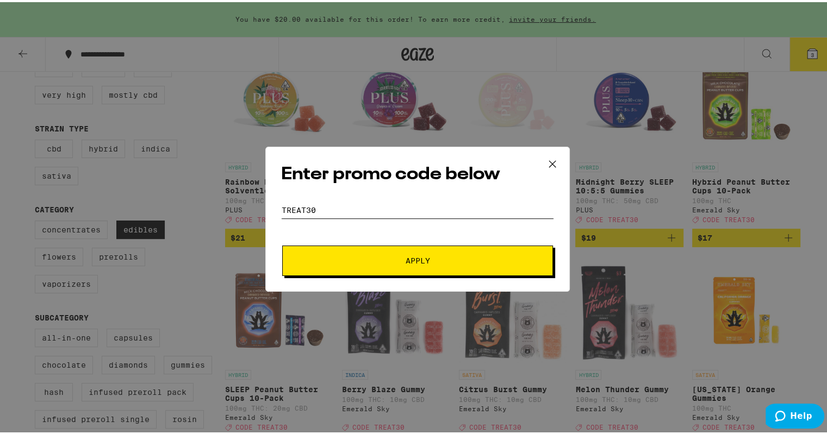
type input "TREAT30"
click at [282, 244] on button "Apply" at bounding box center [417, 259] width 271 height 30
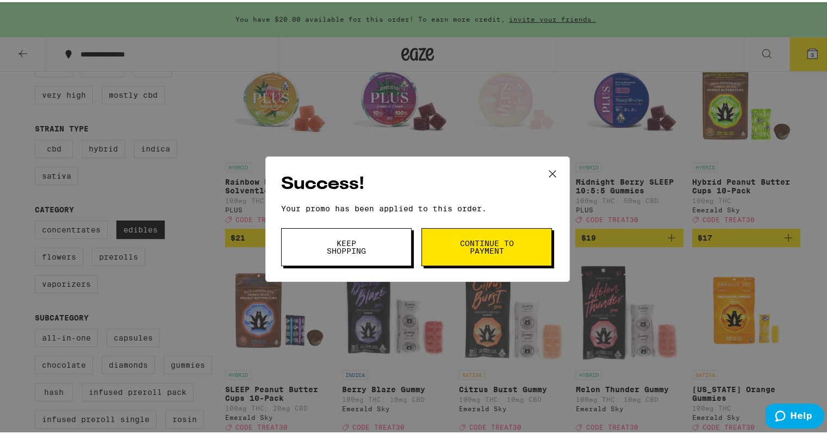
click at [450, 242] on button "Continue to payment" at bounding box center [486, 245] width 130 height 38
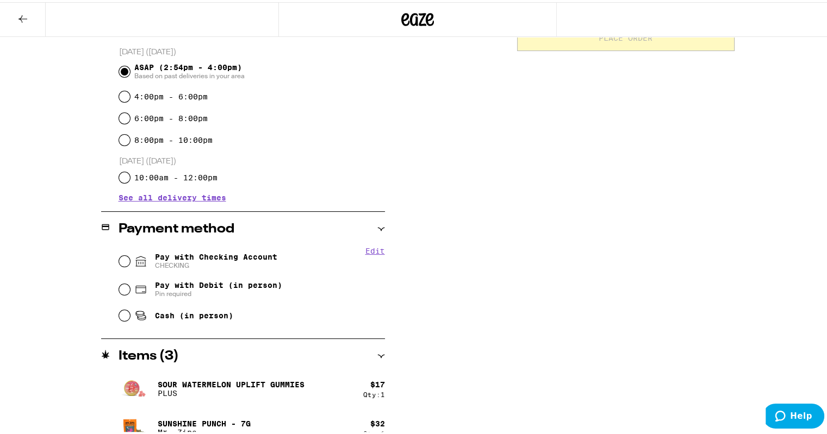
scroll to position [308, 0]
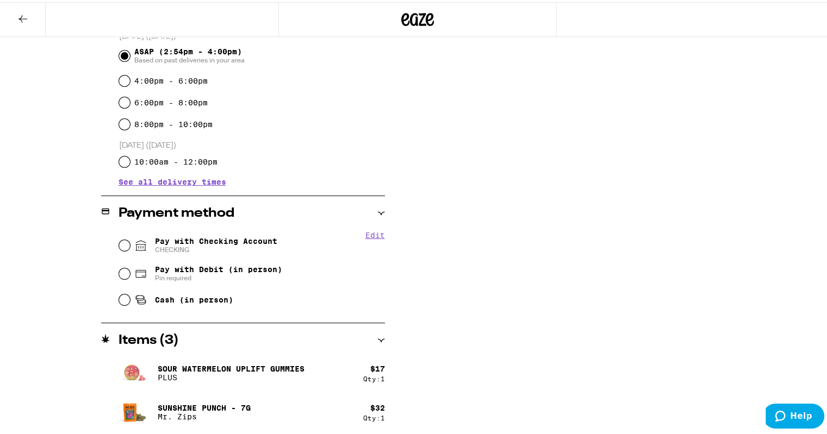
click at [229, 239] on span "Pay with Checking Account CHECKING" at bounding box center [216, 243] width 122 height 17
click at [130, 239] on input "Pay with Checking Account CHECKING" at bounding box center [124, 243] width 11 height 11
radio input "true"
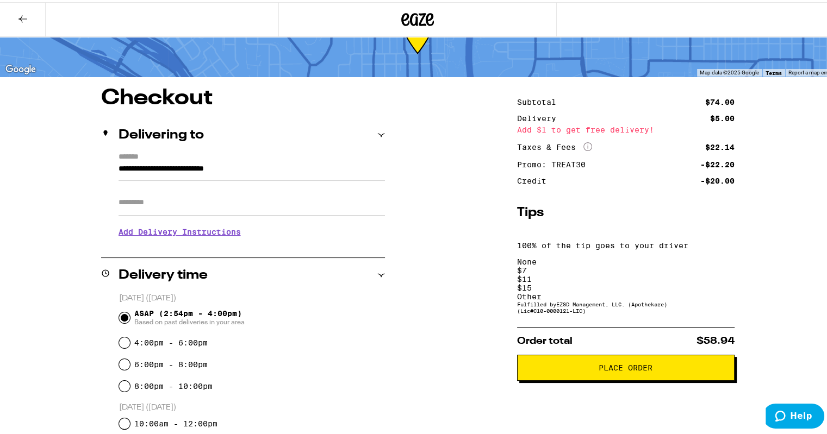
scroll to position [46, 0]
click at [573, 265] on div "$ 7" at bounding box center [625, 269] width 217 height 9
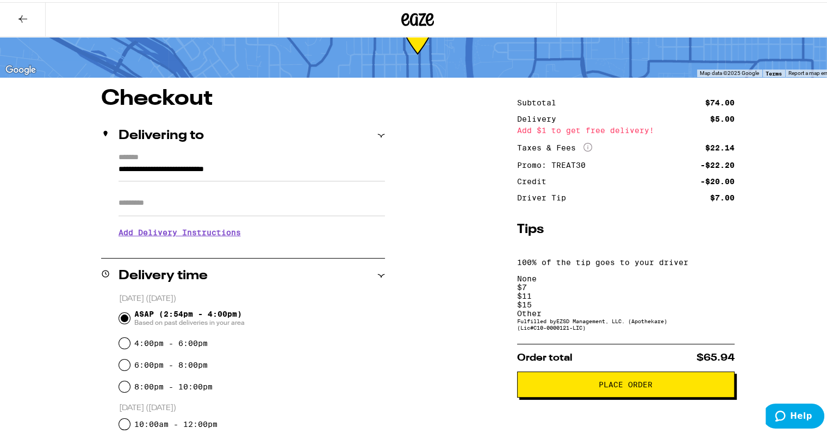
click at [646, 379] on span "Place Order" at bounding box center [625, 383] width 54 height 8
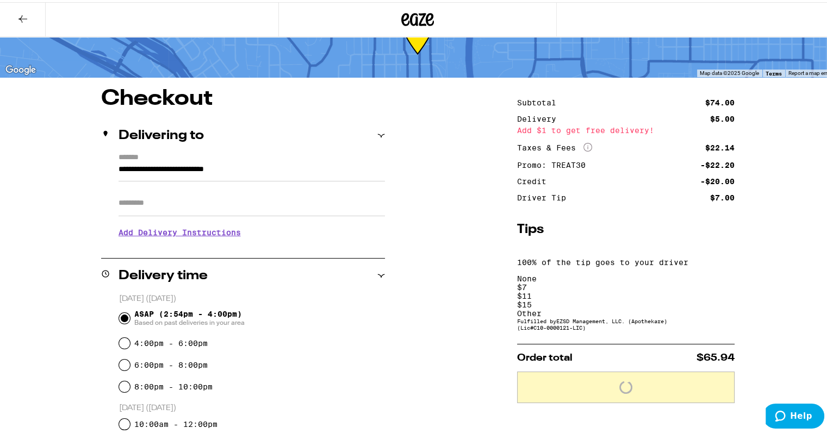
scroll to position [0, 0]
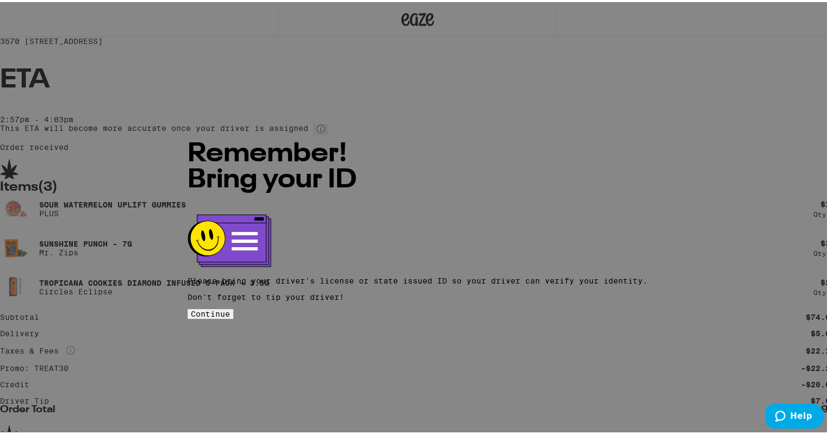
click at [233, 307] on button "Continue" at bounding box center [211, 312] width 46 height 10
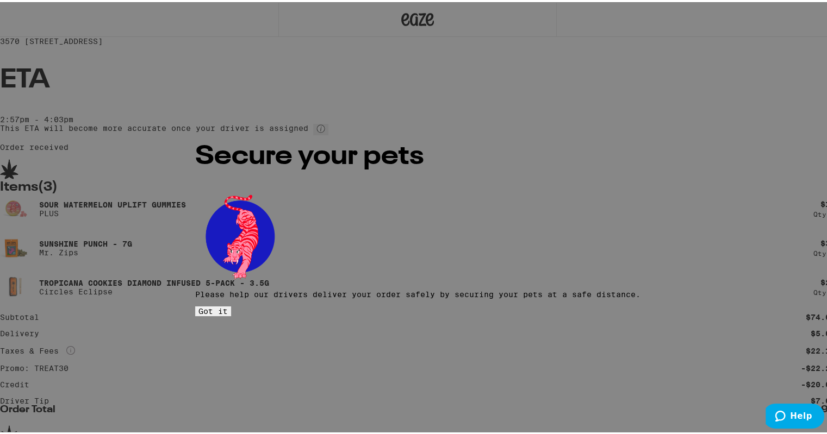
click at [231, 304] on button "Got it" at bounding box center [213, 309] width 36 height 10
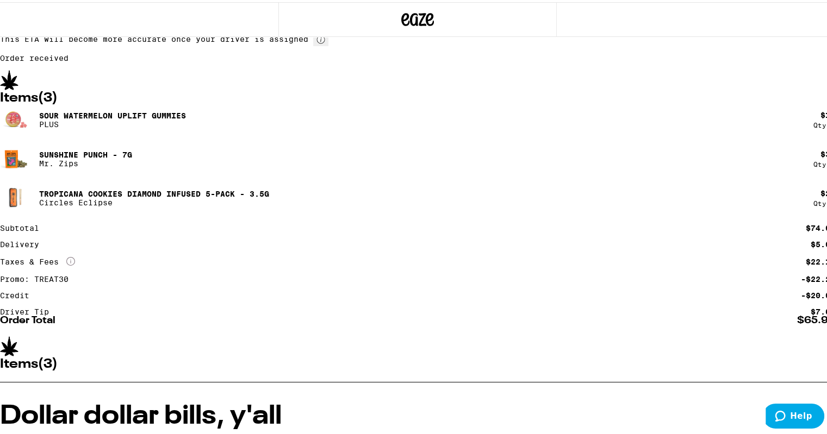
scroll to position [187, 0]
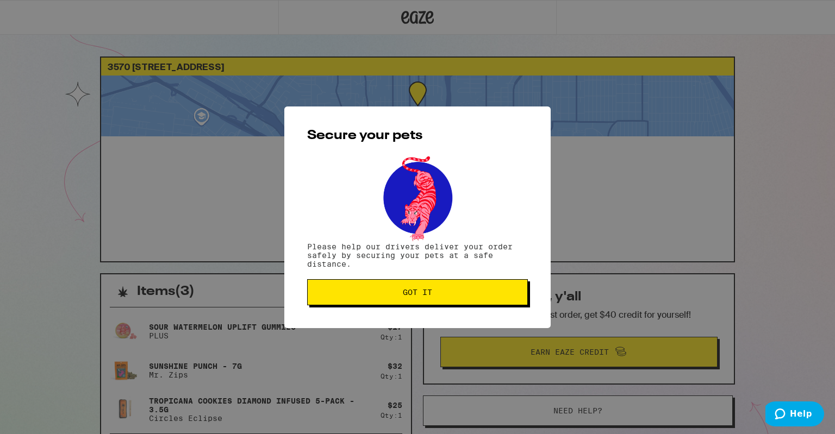
click at [434, 304] on button "Got it" at bounding box center [417, 292] width 221 height 26
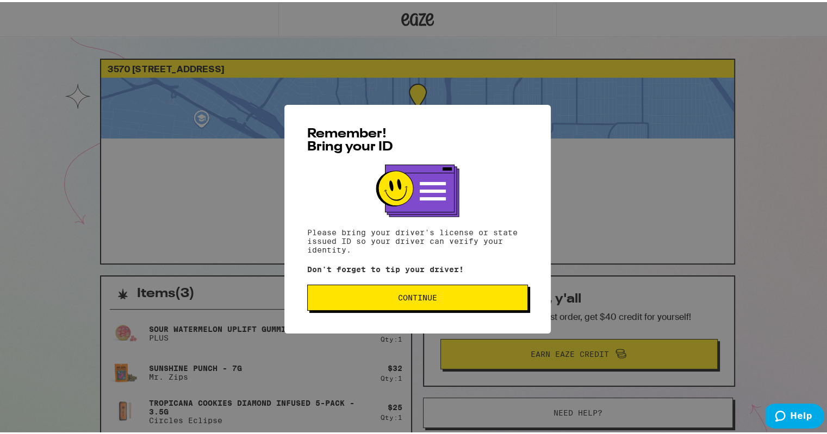
click at [392, 302] on button "Continue" at bounding box center [417, 296] width 221 height 26
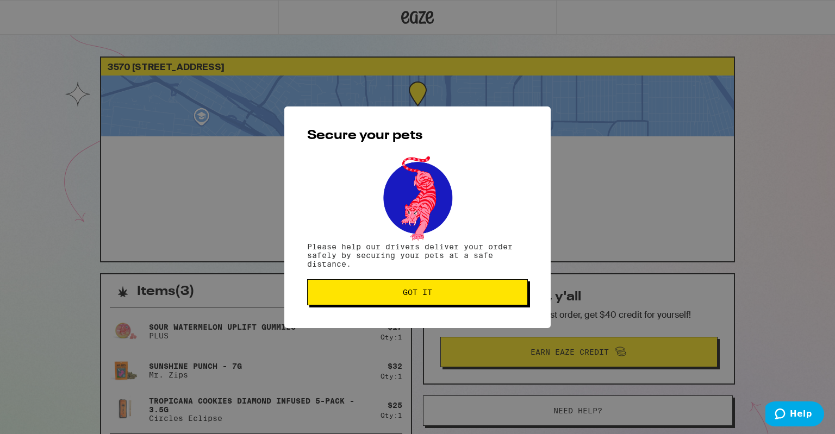
click at [422, 292] on span "Got it" at bounding box center [417, 293] width 29 height 8
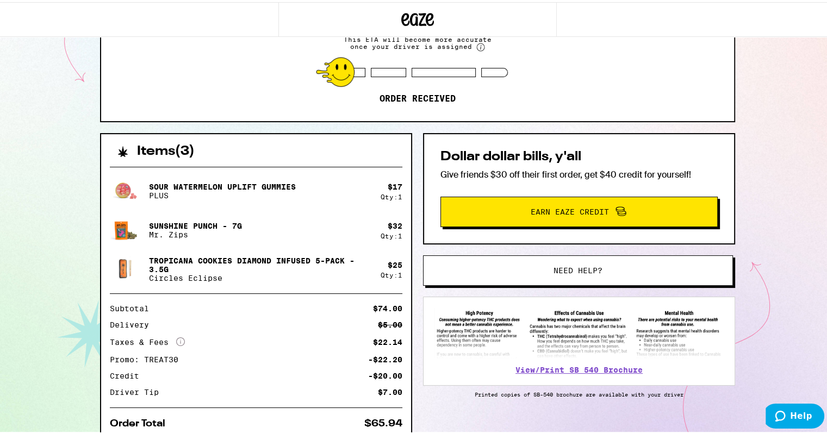
scroll to position [187, 0]
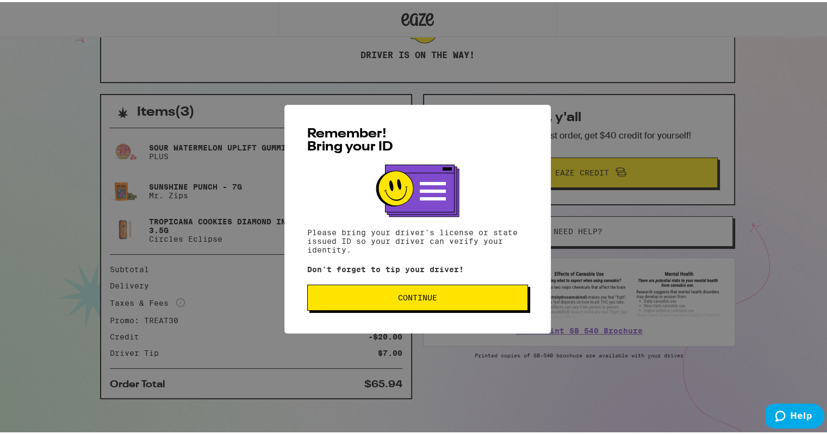
click at [386, 302] on button "Continue" at bounding box center [417, 296] width 221 height 26
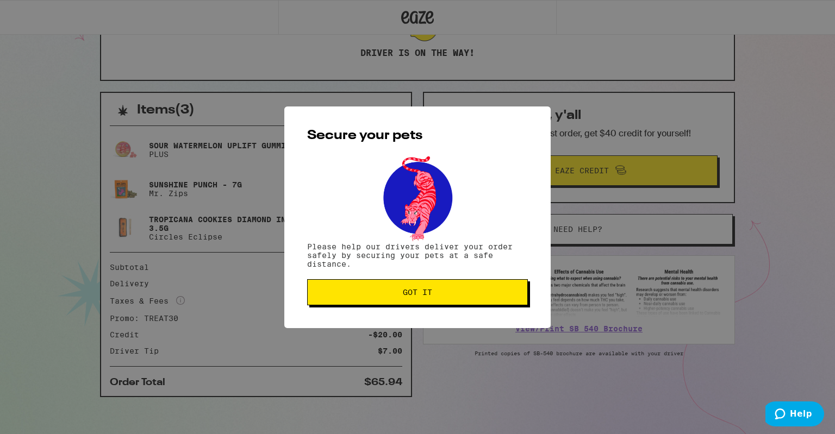
click at [420, 296] on span "Got it" at bounding box center [417, 293] width 29 height 8
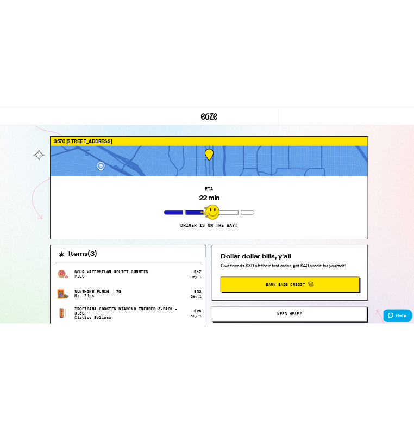
scroll to position [1, 0]
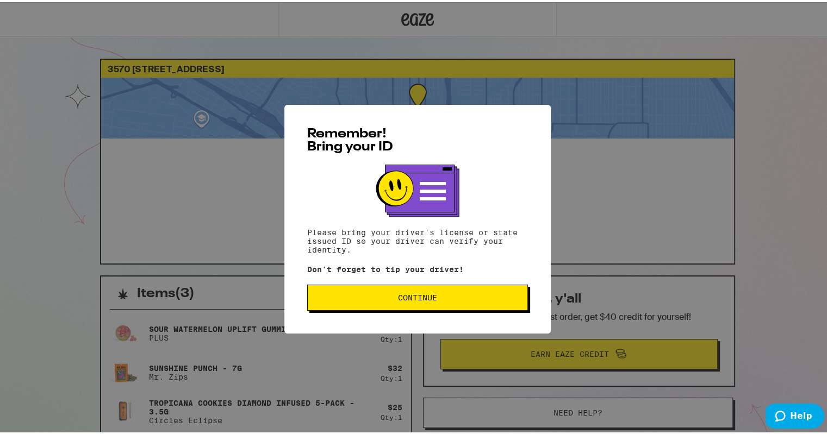
click at [390, 297] on span "Continue" at bounding box center [417, 296] width 202 height 8
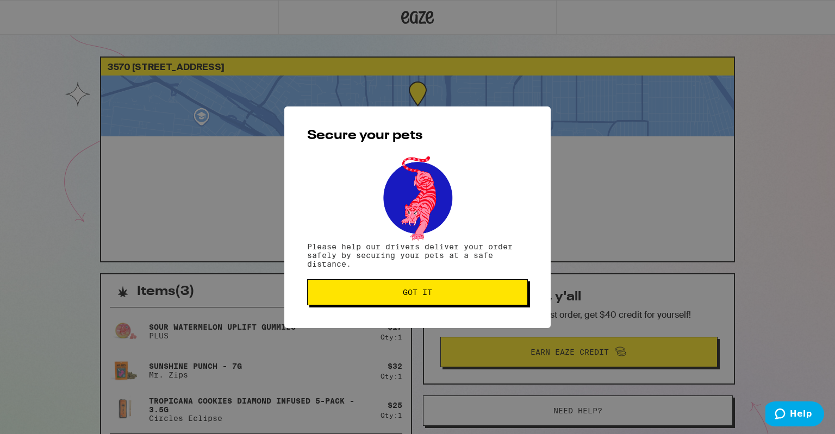
click at [415, 294] on span "Got it" at bounding box center [417, 293] width 29 height 8
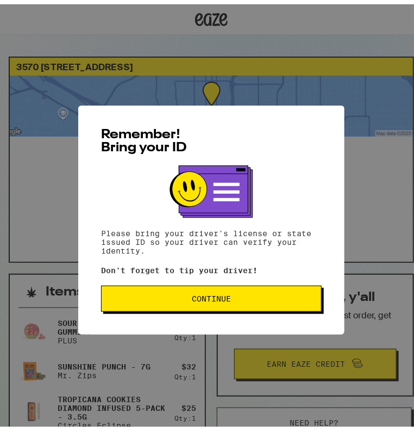
click at [209, 288] on button "Continue" at bounding box center [211, 294] width 221 height 26
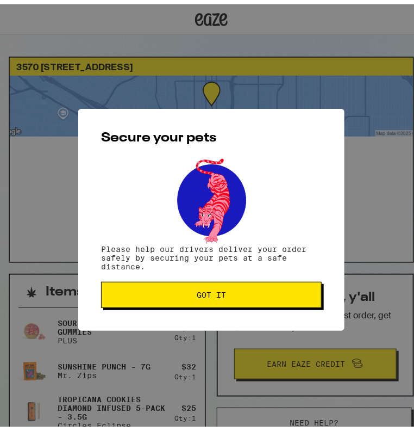
scroll to position [1, 0]
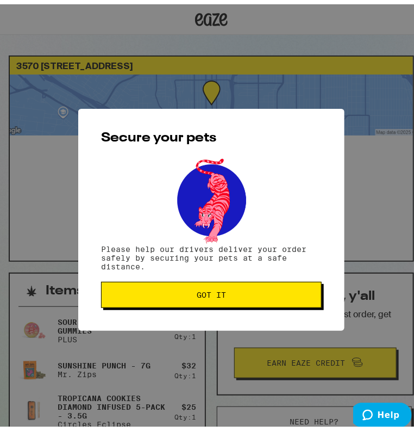
click at [209, 288] on span "Got it" at bounding box center [211, 290] width 29 height 8
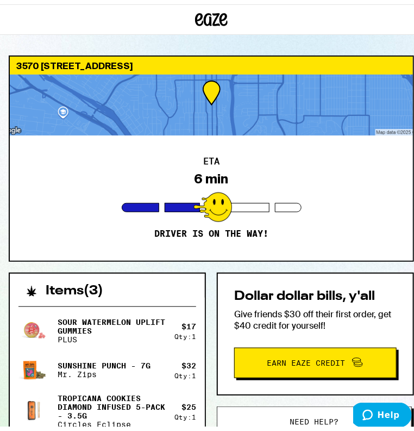
scroll to position [0, 0]
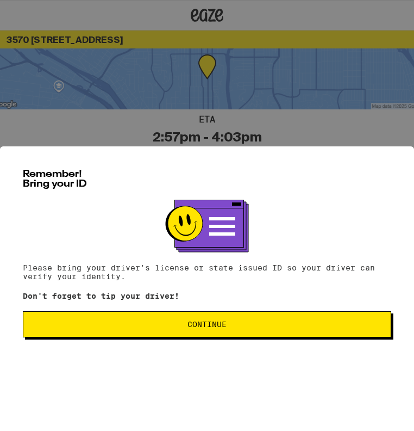
click at [195, 320] on span "Continue" at bounding box center [207, 324] width 39 height 8
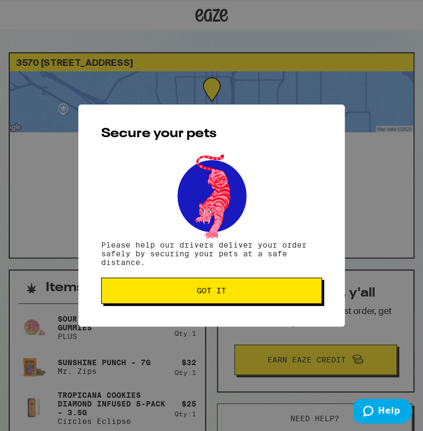
click at [205, 294] on span "Got it" at bounding box center [211, 290] width 29 height 8
